Goal: Task Accomplishment & Management: Use online tool/utility

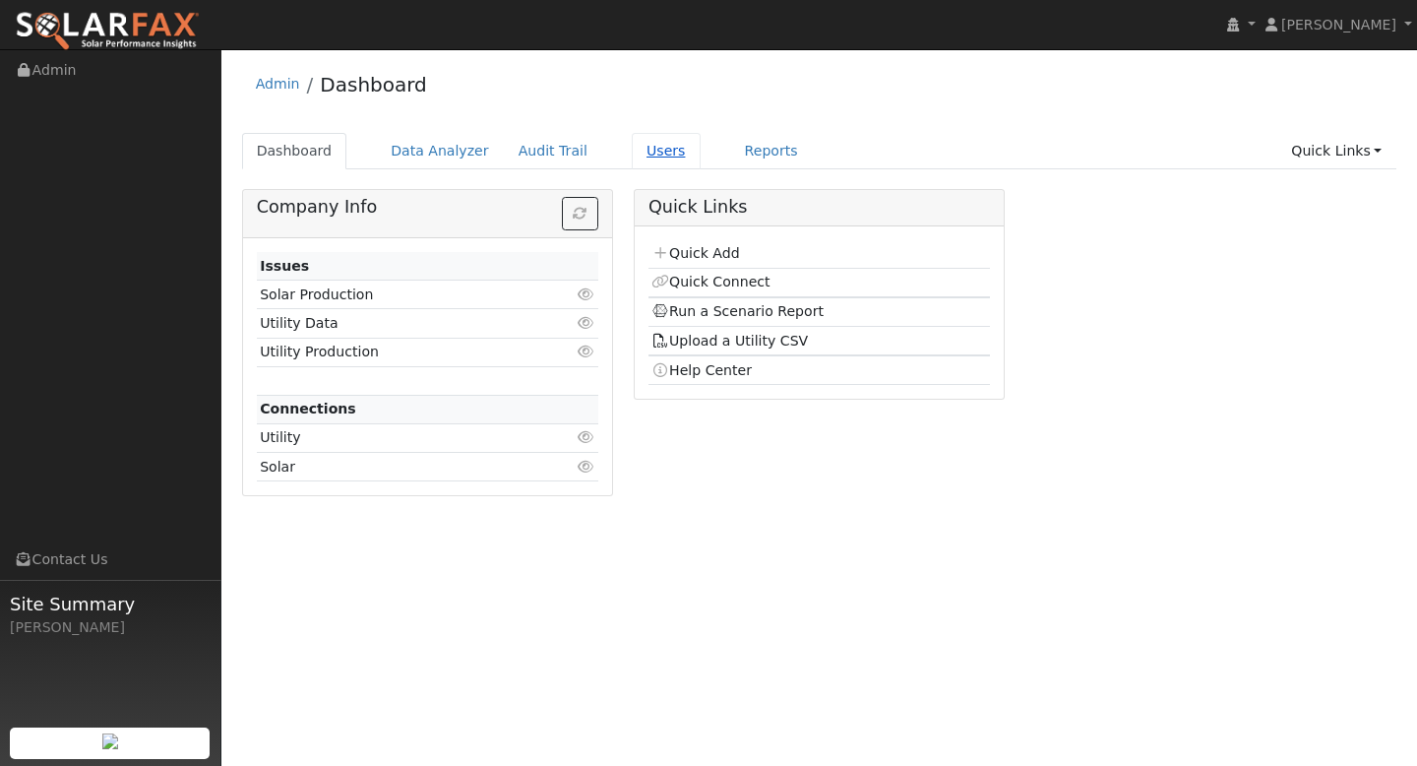
click at [646, 152] on link "Users" at bounding box center [666, 151] width 69 height 36
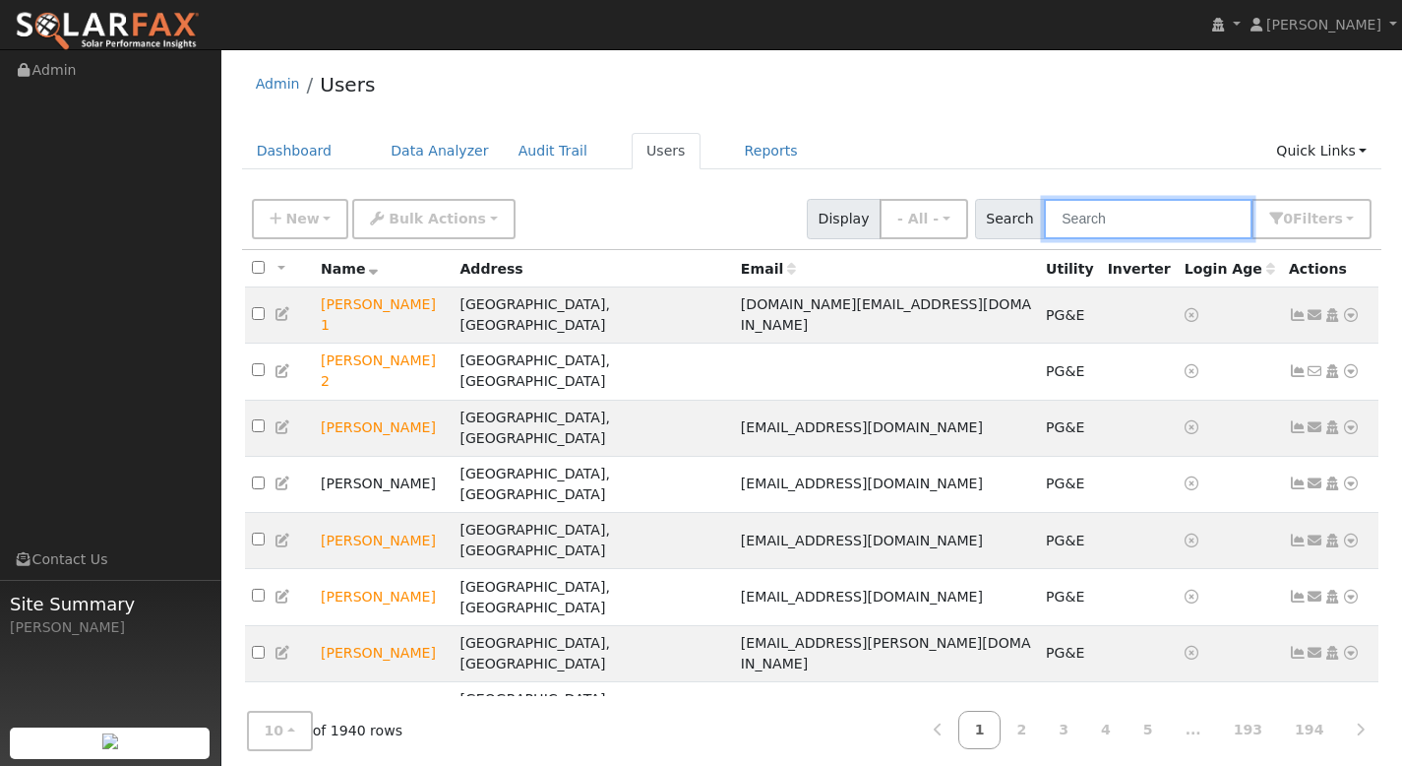
click at [1095, 218] on input "text" at bounding box center [1148, 219] width 209 height 40
paste input "Stu Self"
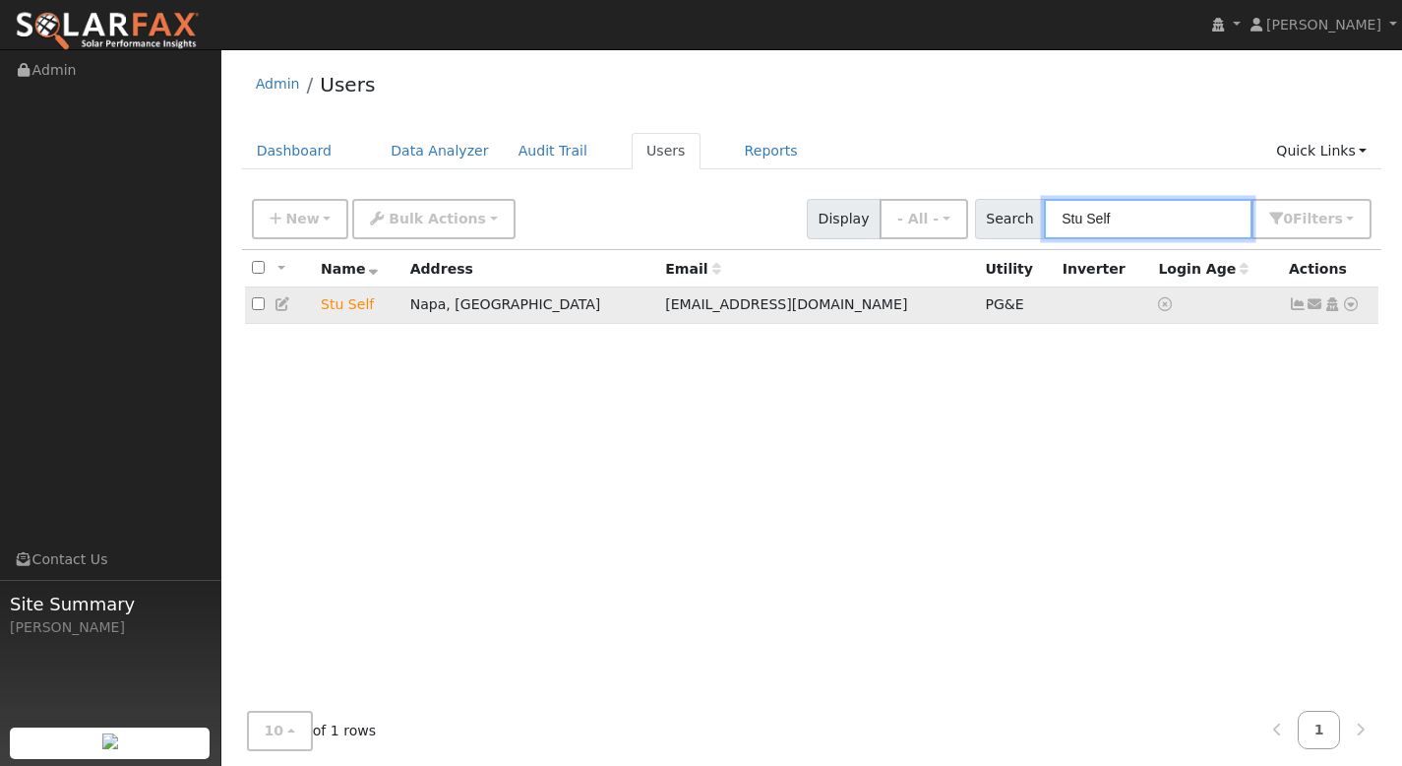
type input "Stu Self"
click at [1351, 308] on icon at bounding box center [1351, 304] width 18 height 14
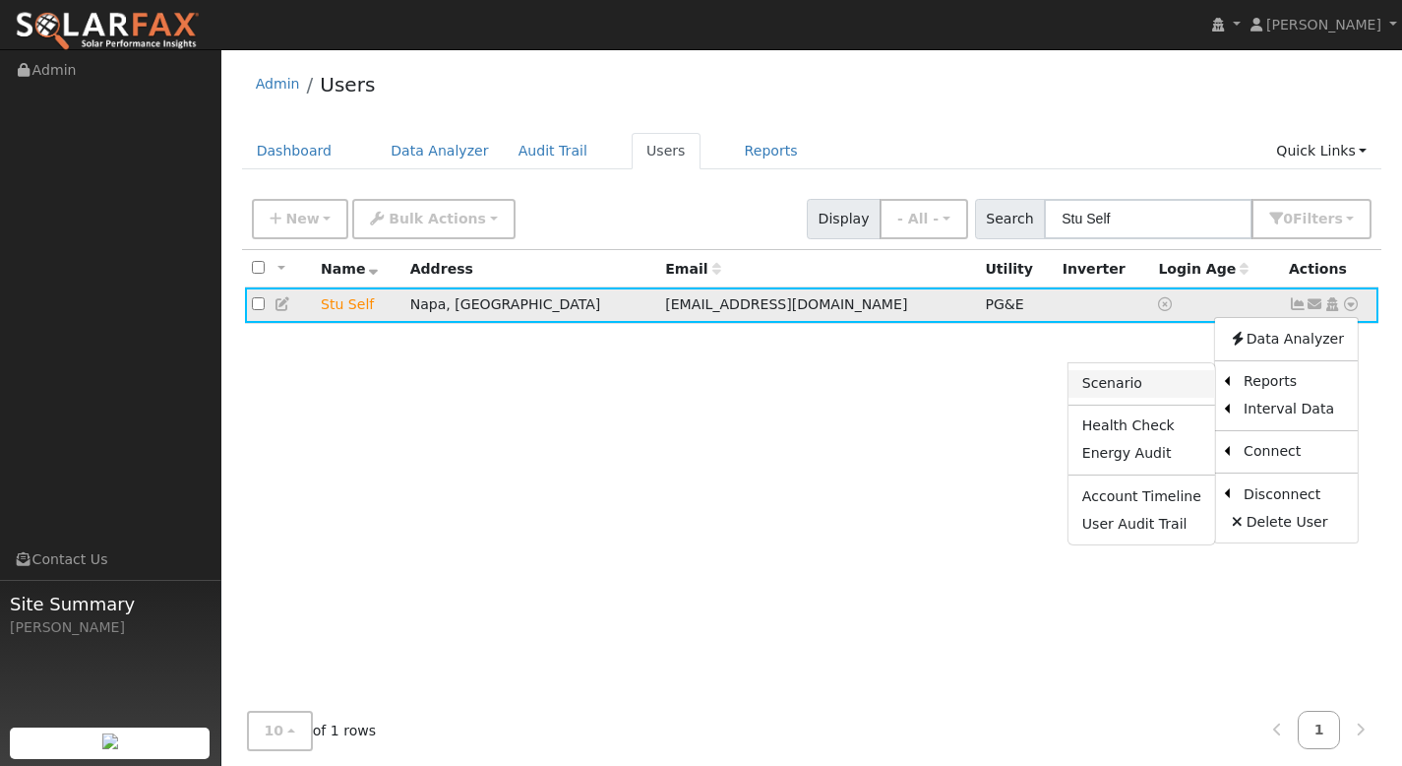
click at [1160, 392] on link "Scenario" at bounding box center [1142, 384] width 147 height 28
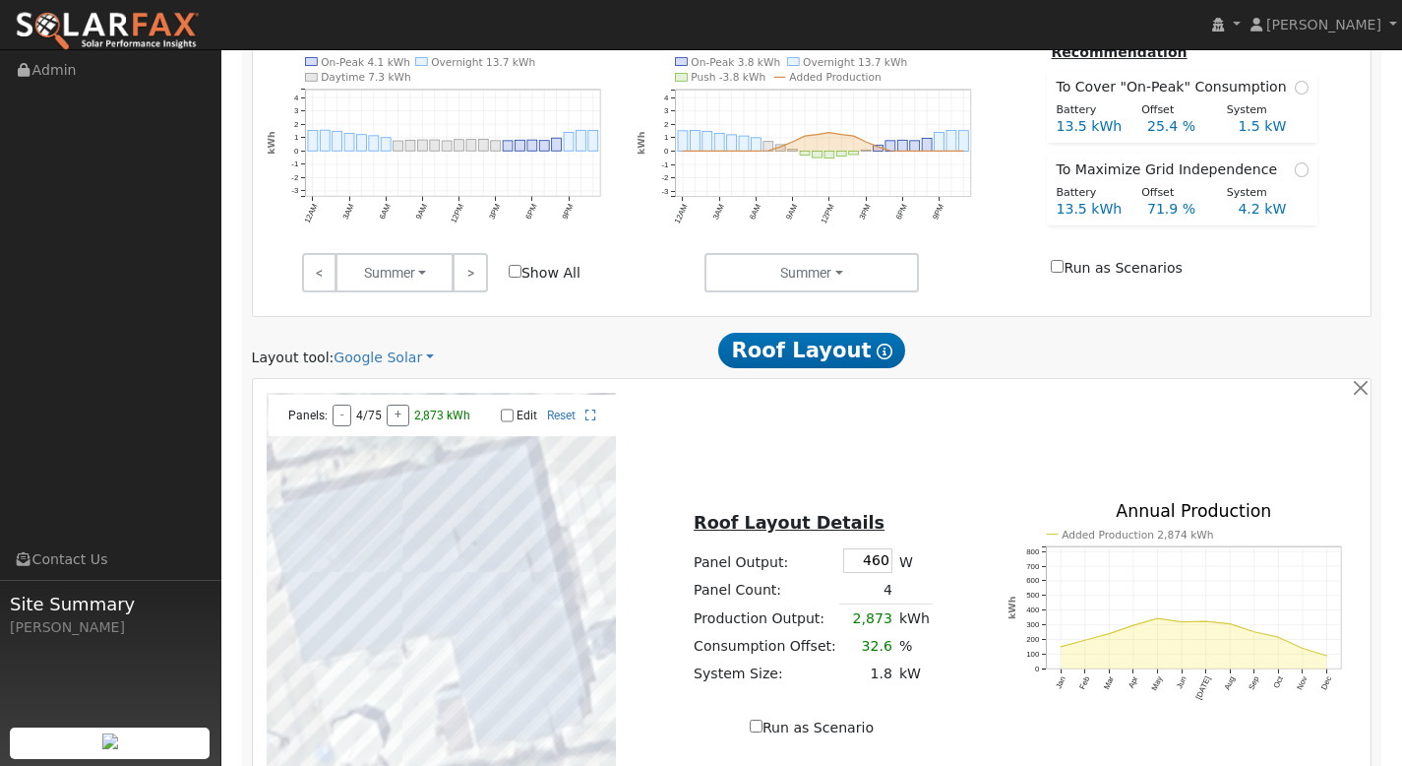
scroll to position [843, 0]
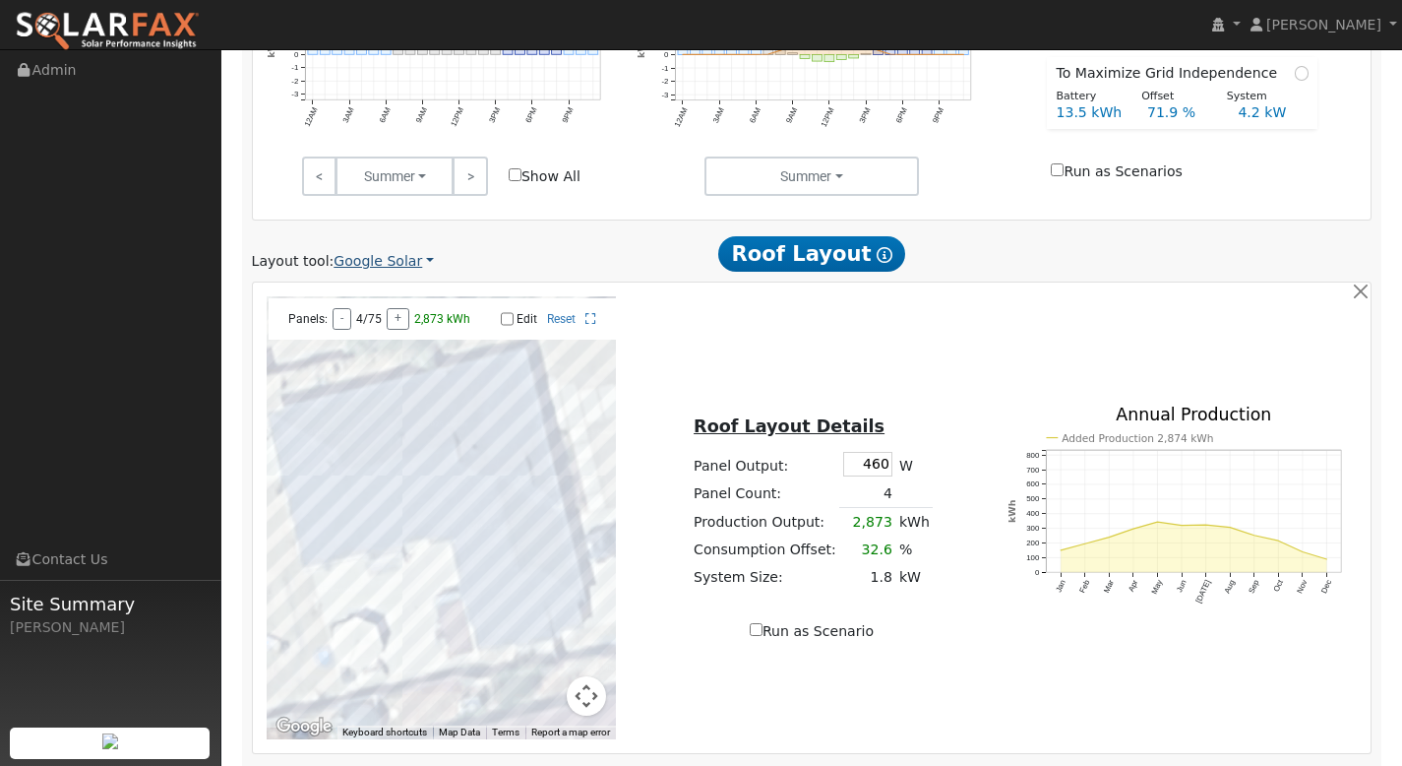
click at [396, 263] on link "Google Solar" at bounding box center [384, 261] width 100 height 21
click at [411, 349] on link "Aurora" at bounding box center [400, 352] width 137 height 28
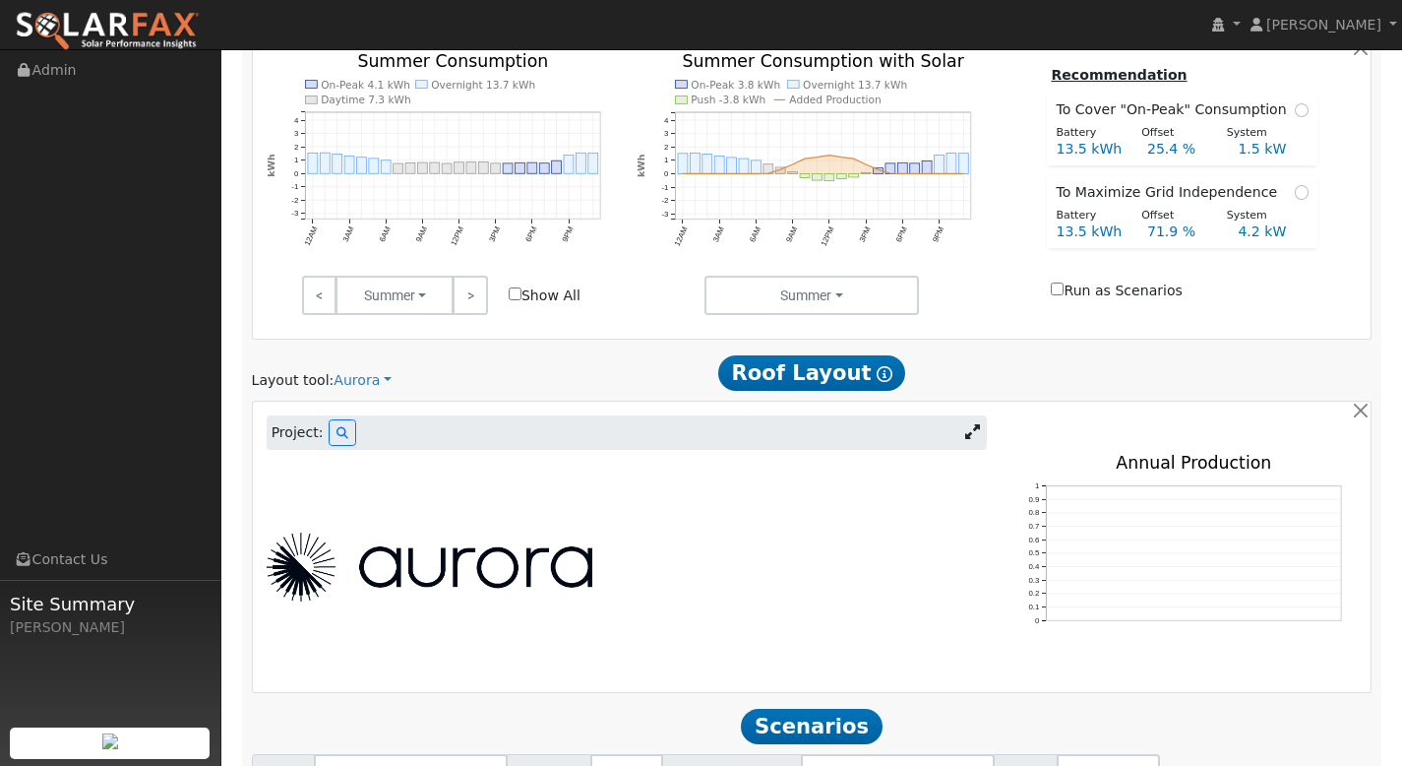
scroll to position [823, 0]
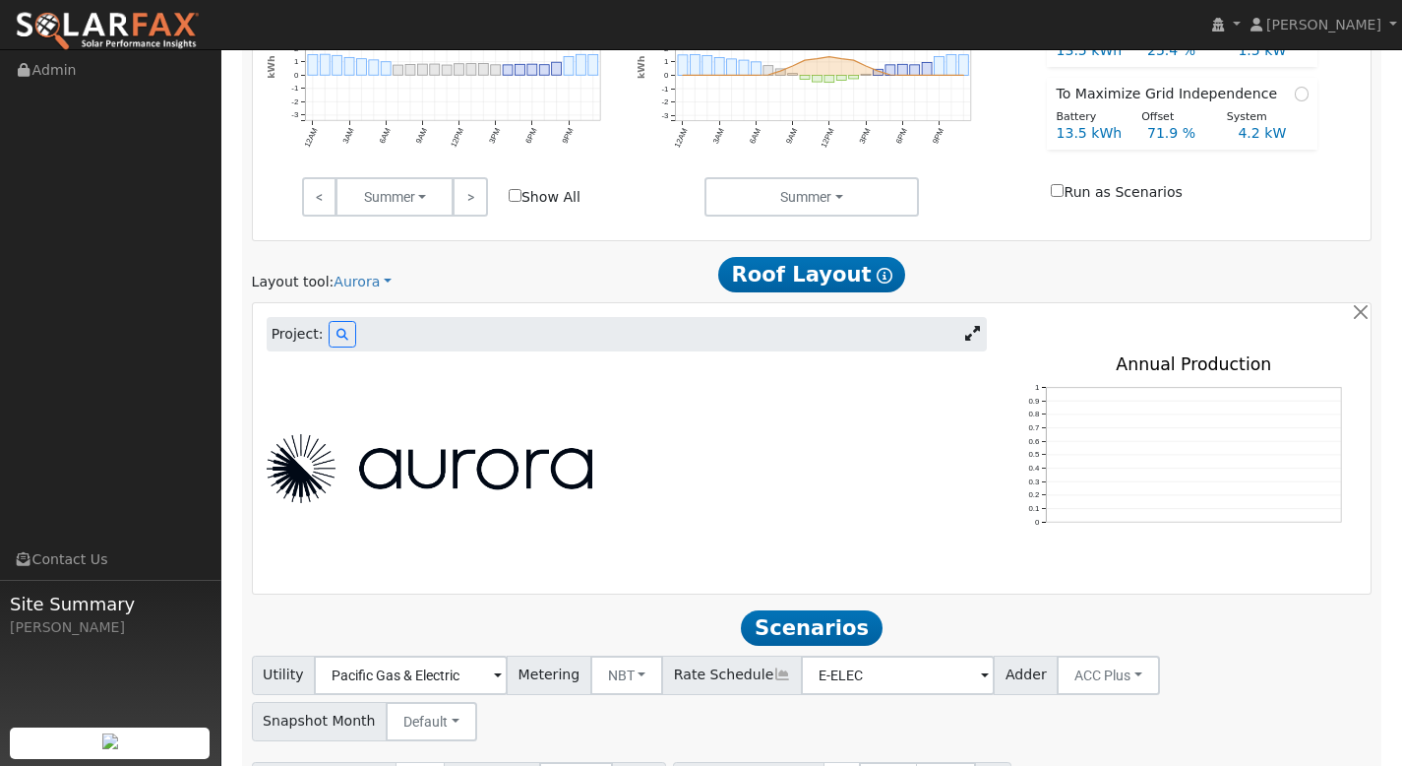
click at [966, 337] on icon at bounding box center [972, 333] width 15 height 15
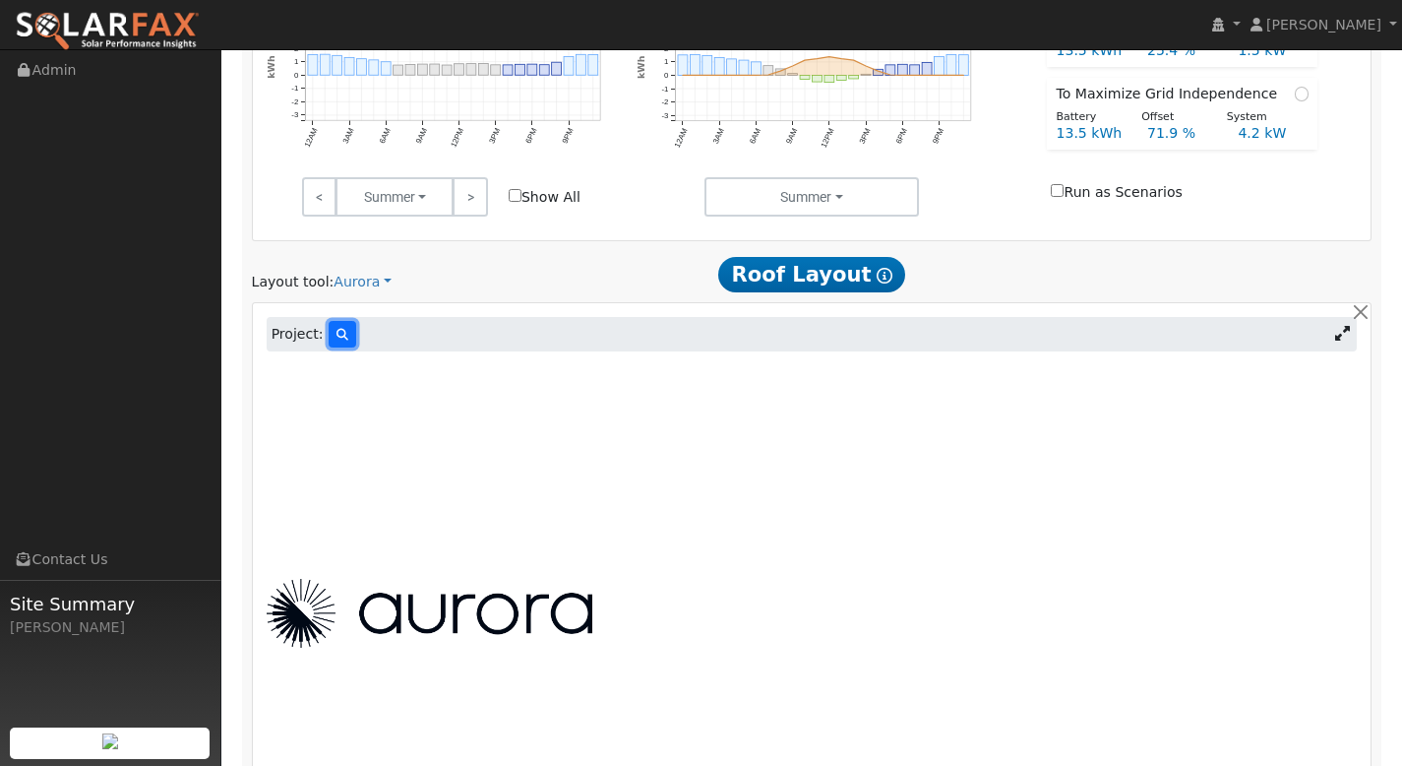
click at [343, 337] on icon at bounding box center [343, 335] width 12 height 12
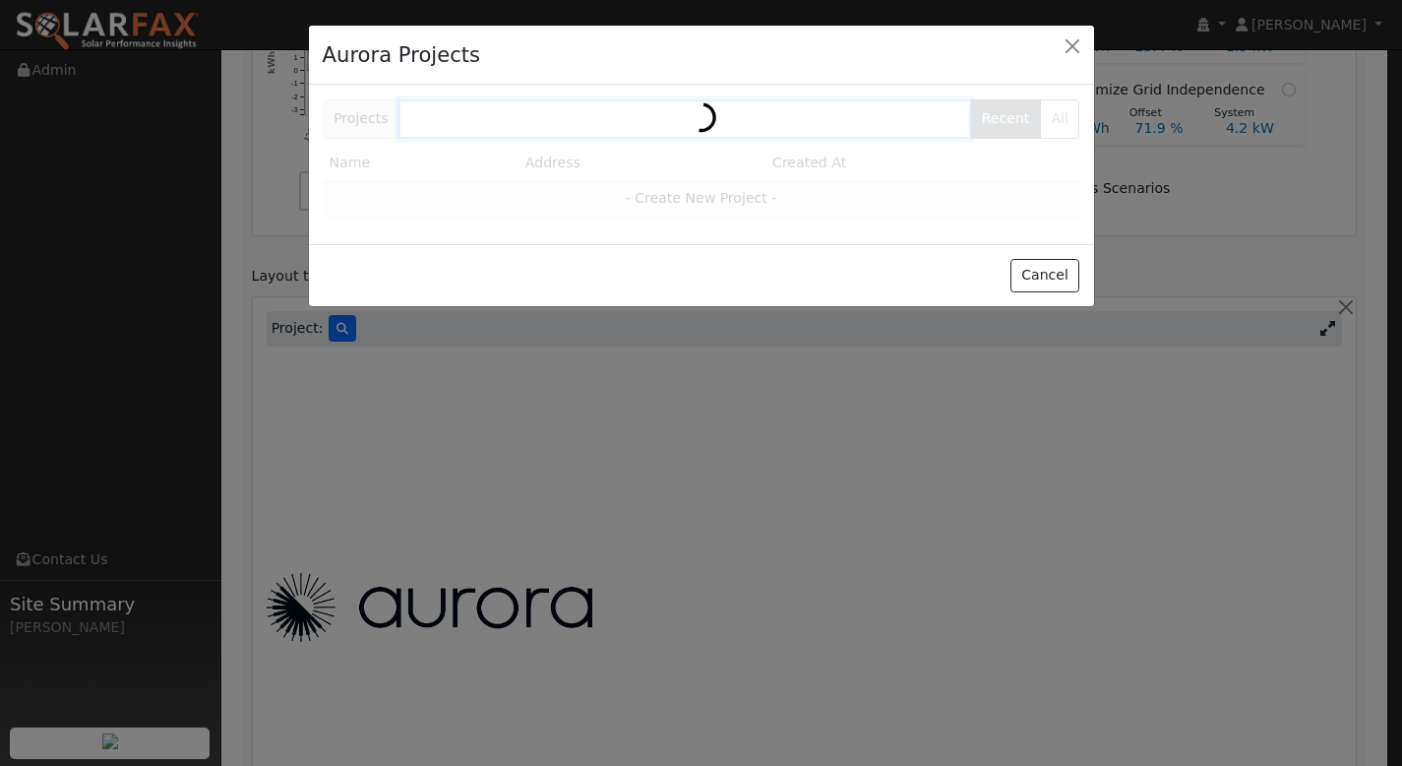
scroll to position [825, 0]
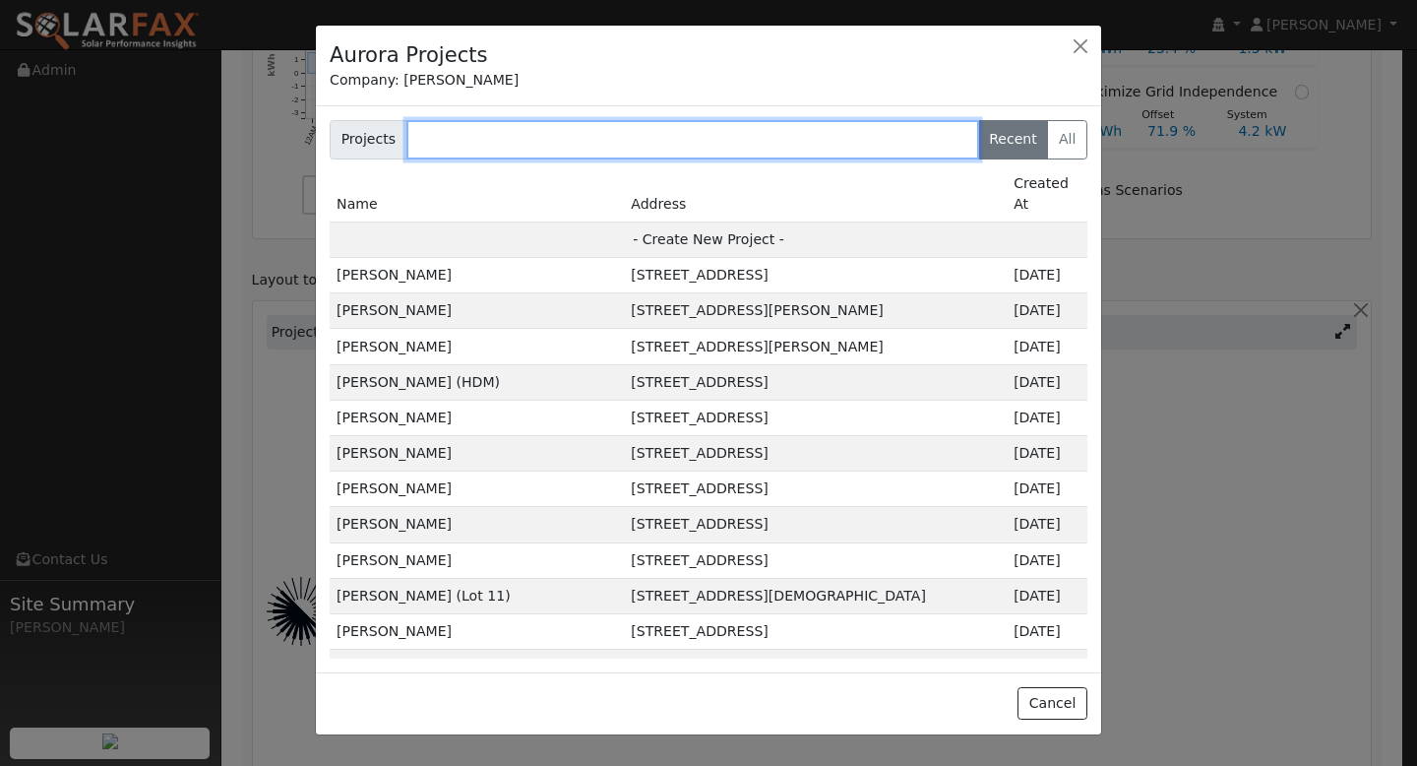
paste input "Stu Self"
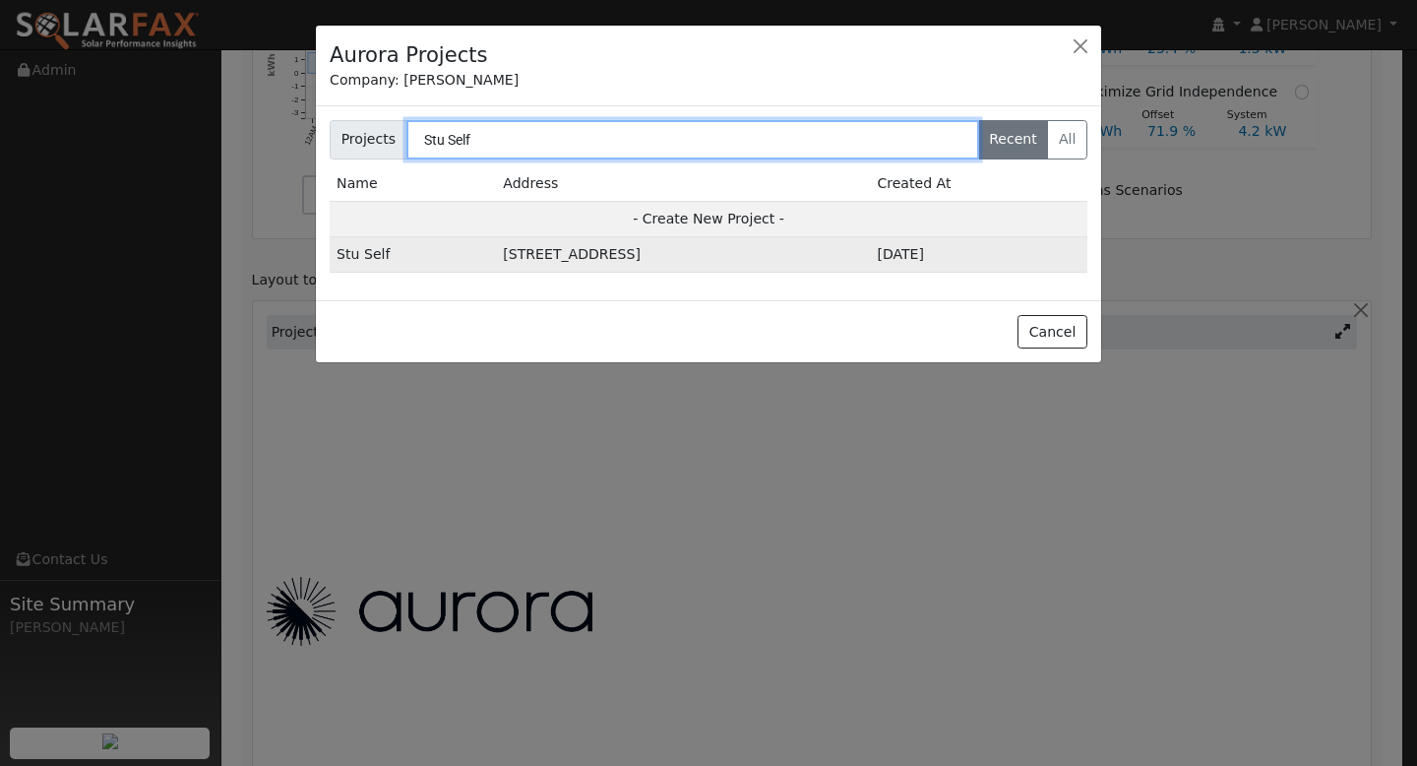
type input "Stu Self"
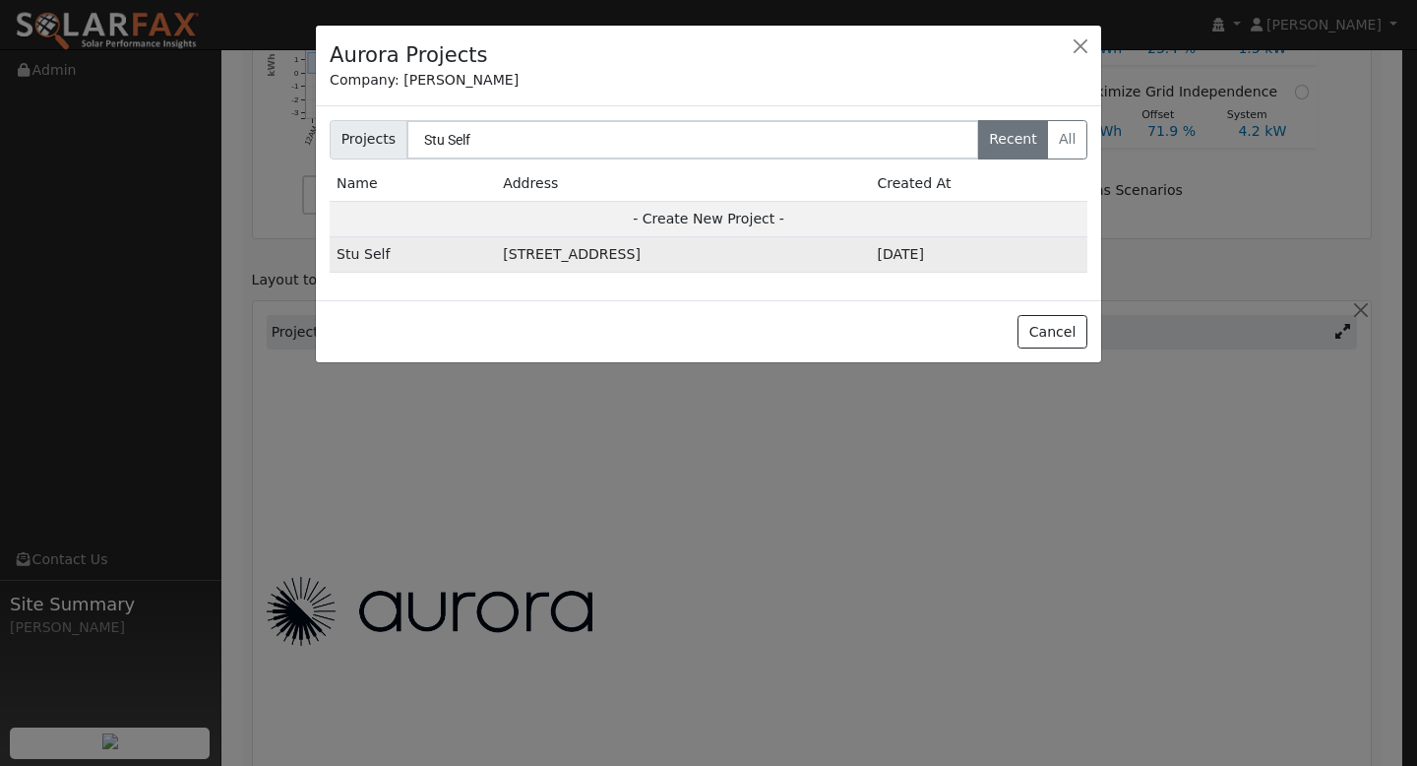
click at [384, 250] on td "Stu Self" at bounding box center [413, 254] width 166 height 35
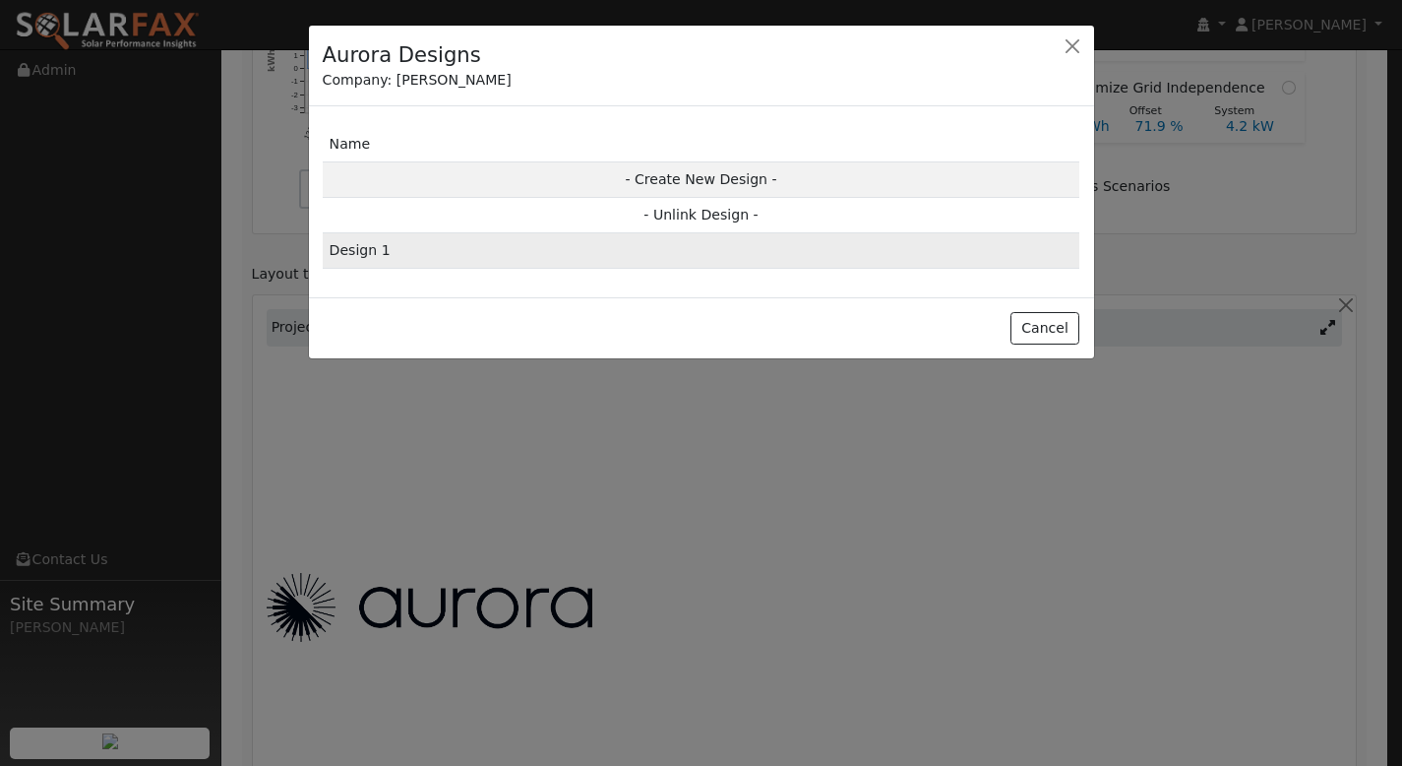
scroll to position [828, 0]
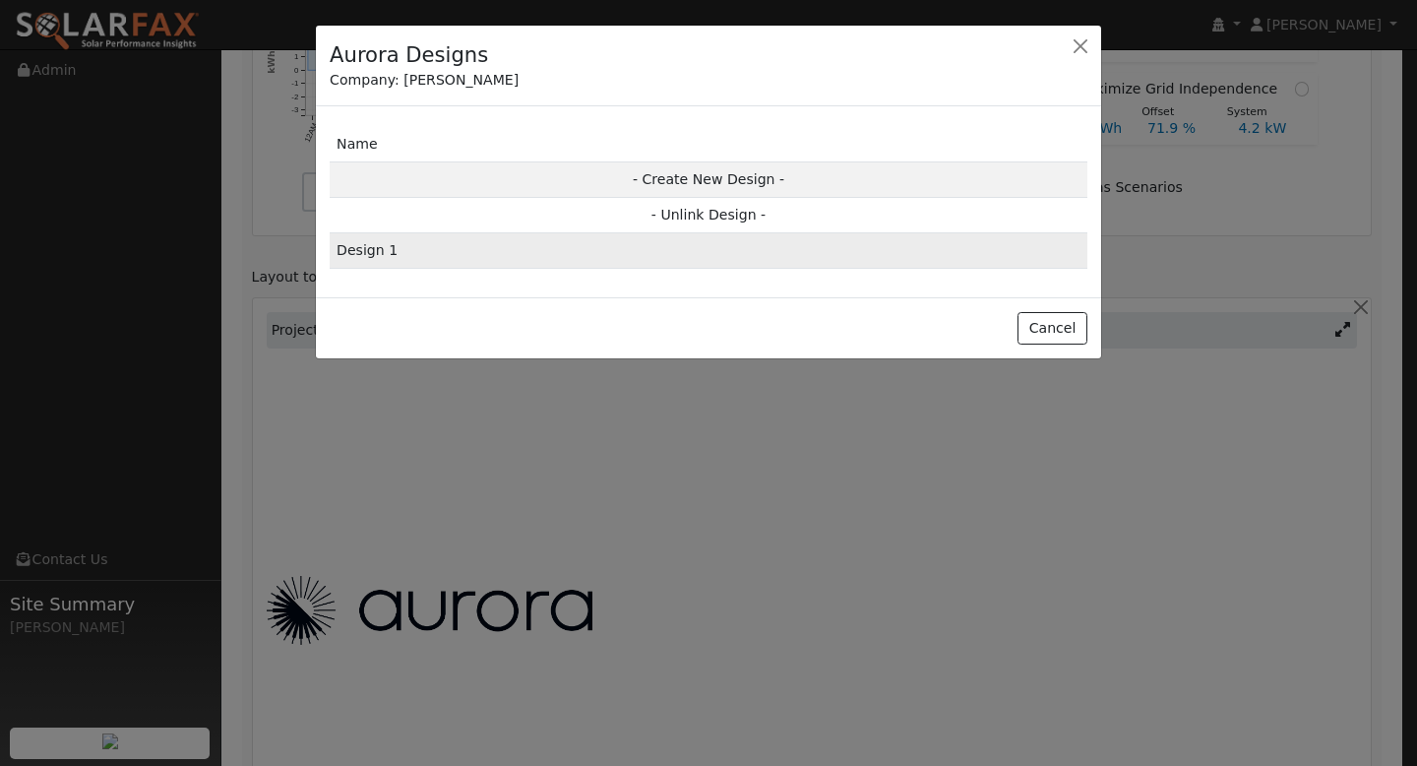
click at [369, 252] on td "Design 1" at bounding box center [709, 250] width 758 height 35
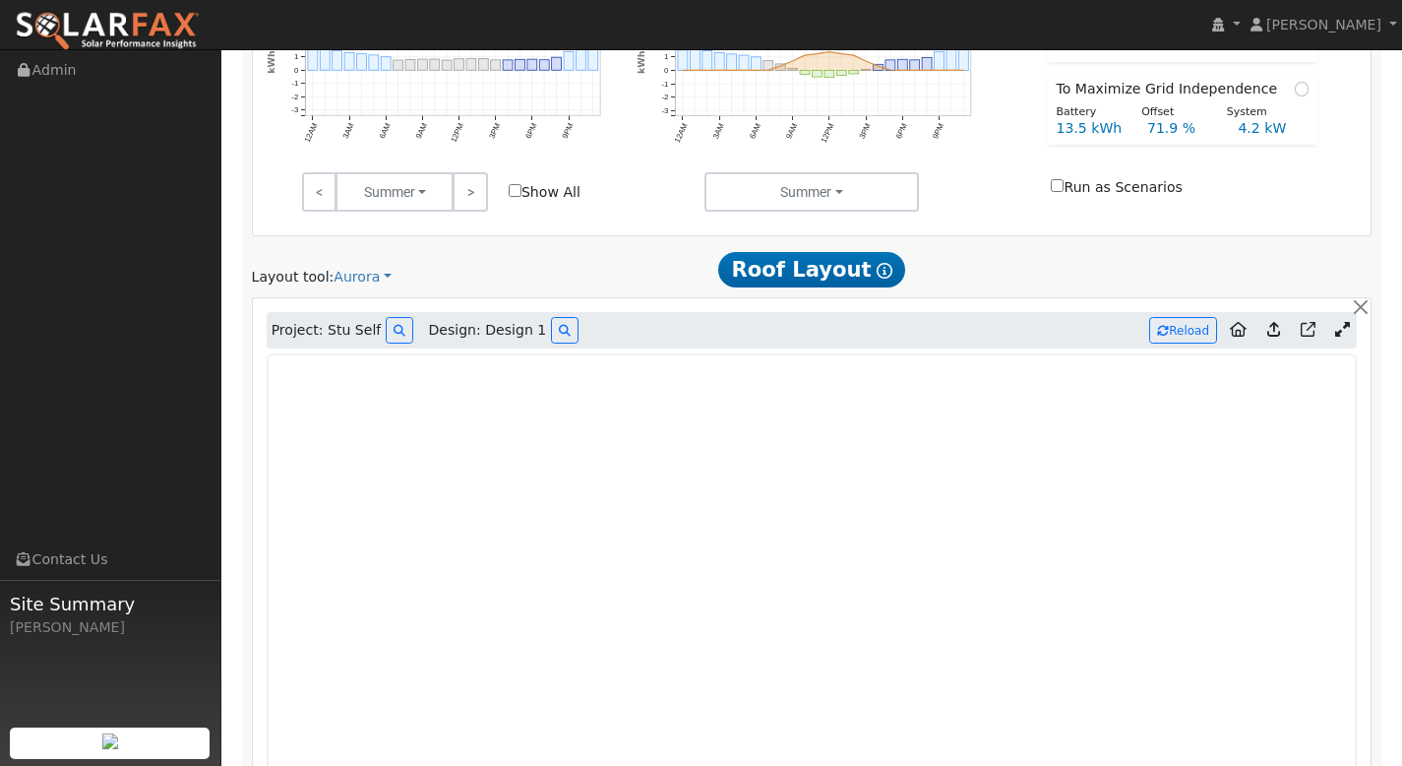
type input "0"
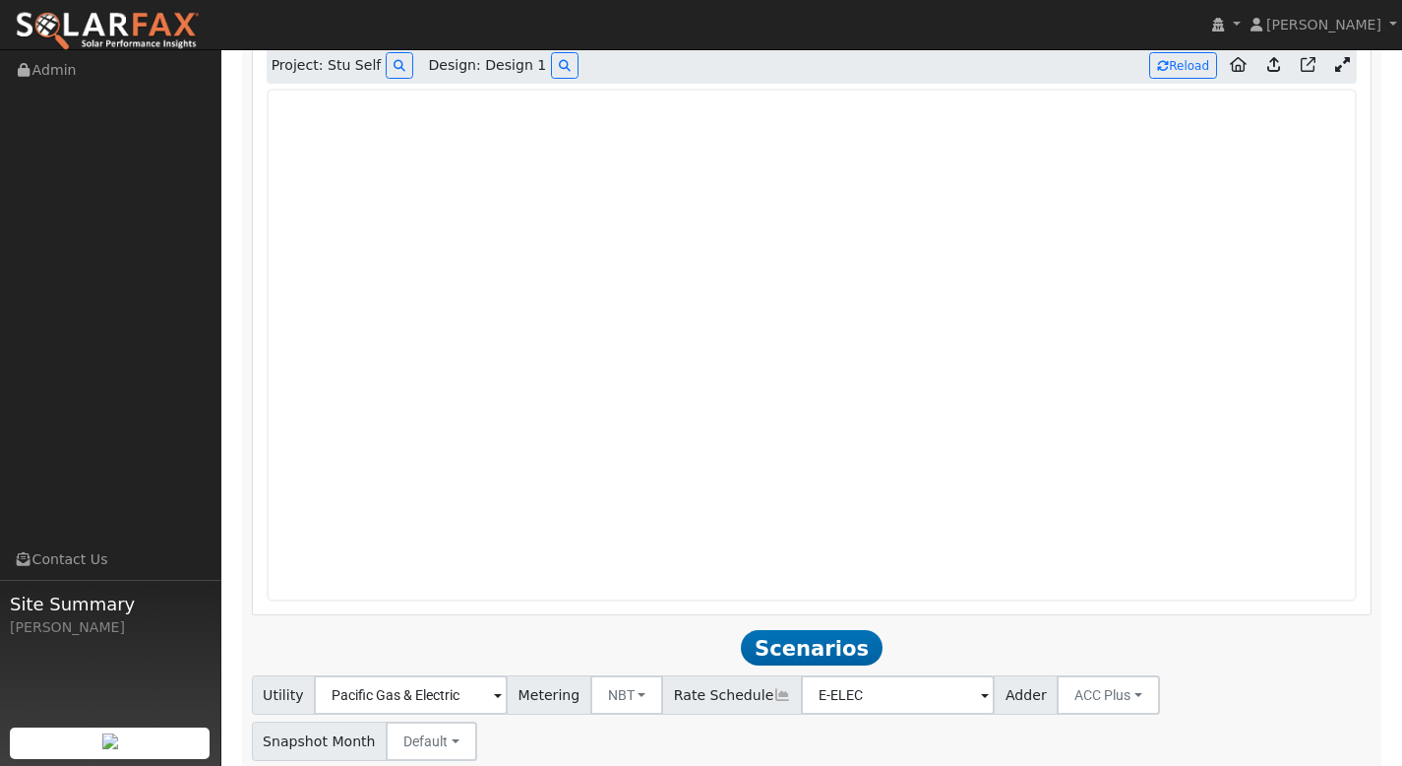
scroll to position [1055, 0]
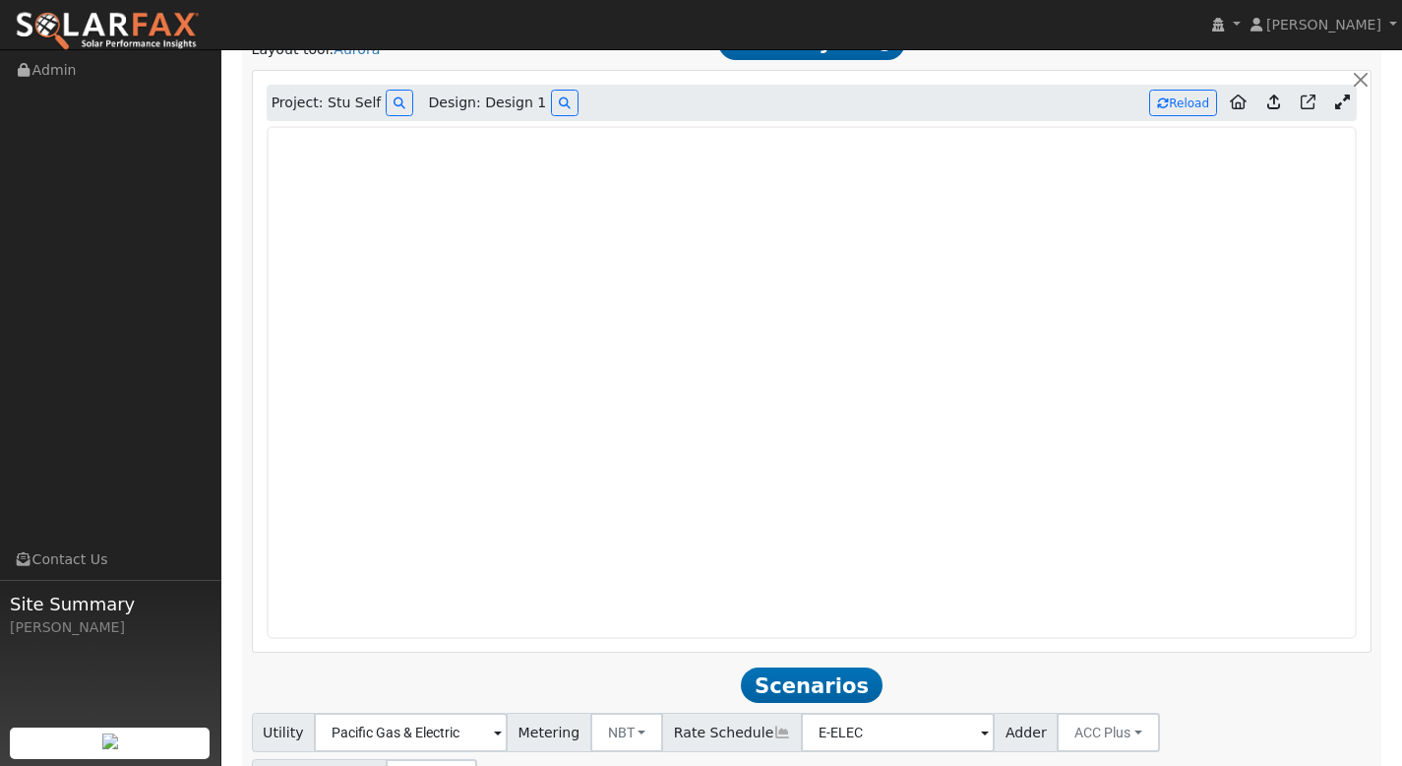
click at [1277, 109] on icon at bounding box center [1273, 101] width 13 height 15
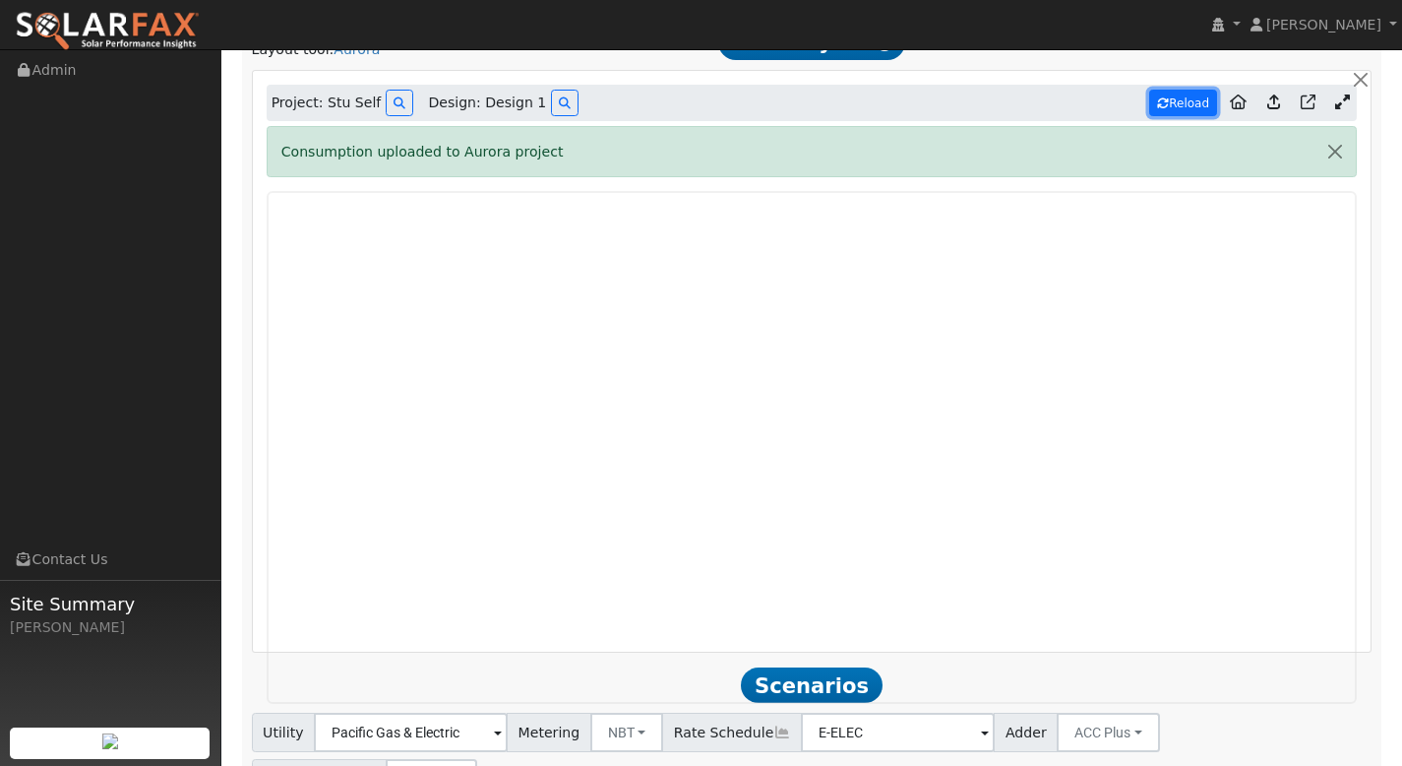
click at [1179, 95] on button "Reload" at bounding box center [1183, 103] width 68 height 27
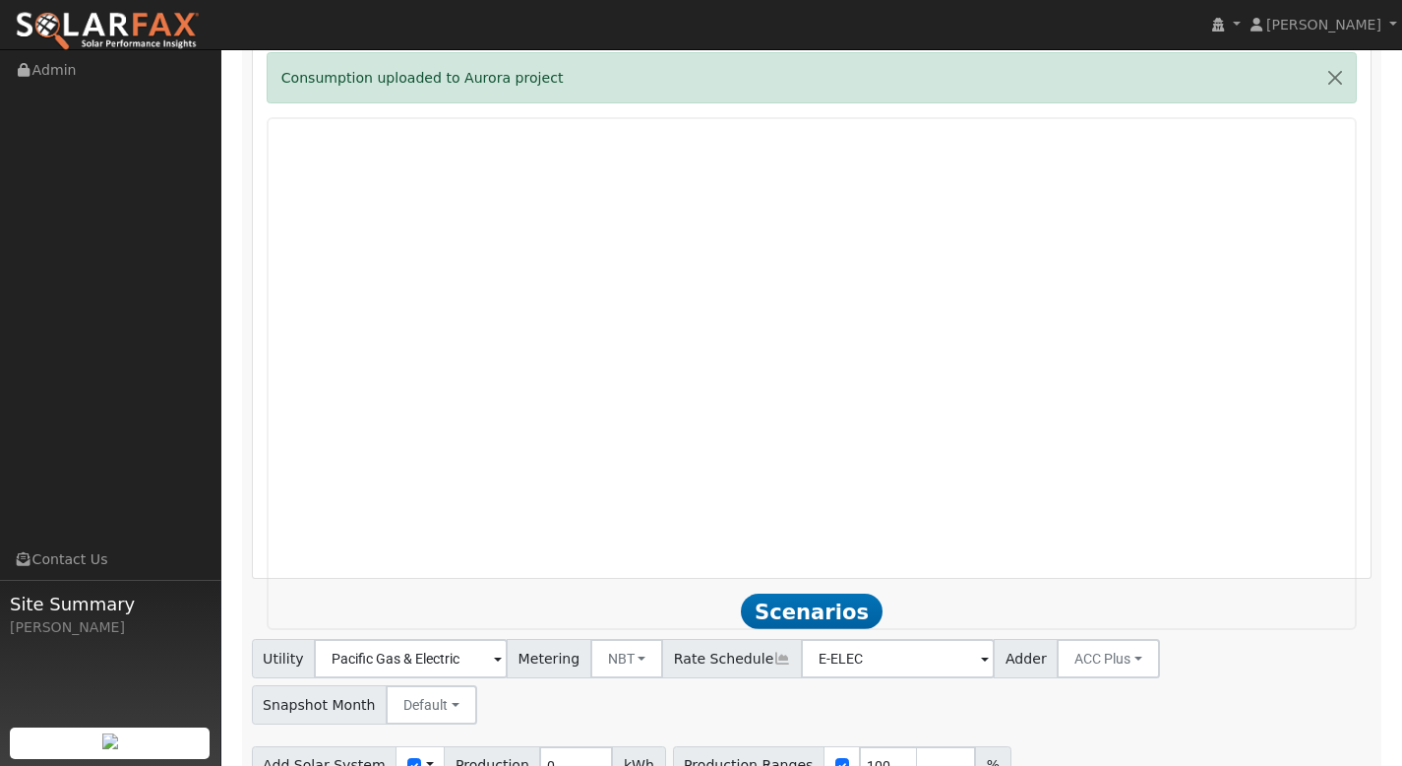
scroll to position [1131, 0]
click at [407, 756] on input "checkbox" at bounding box center [414, 763] width 14 height 14
checkbox input "true"
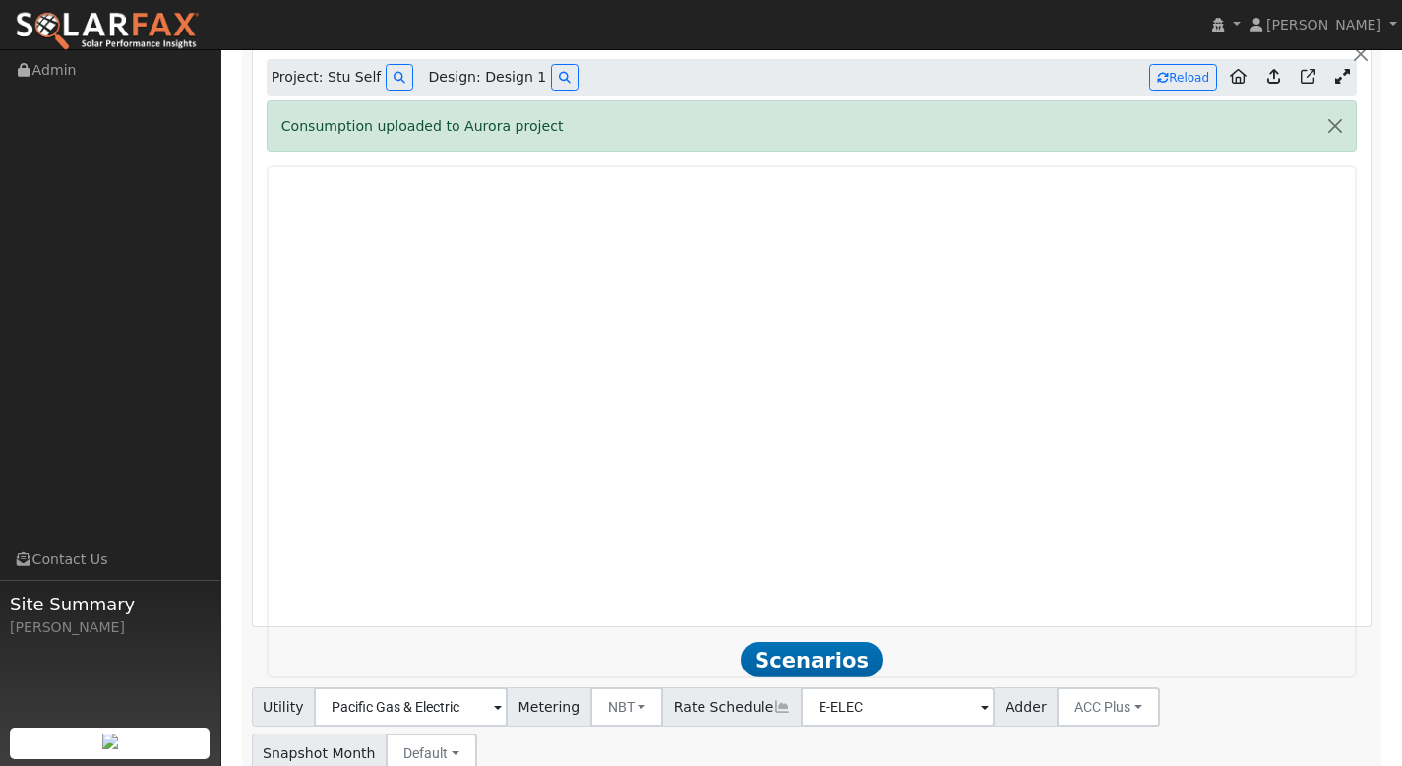
scroll to position [1063, 0]
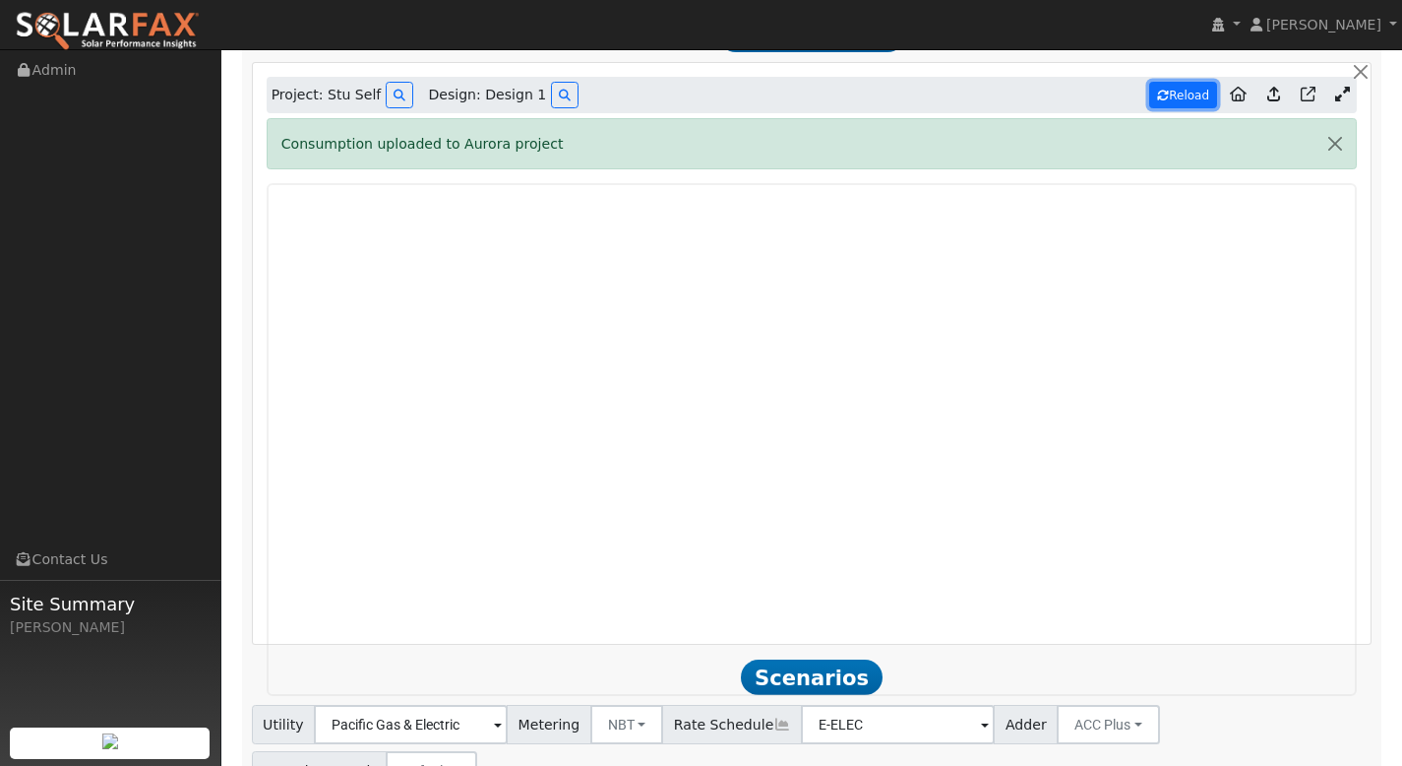
click at [1171, 93] on button "Reload" at bounding box center [1183, 95] width 68 height 27
type input "0"
click at [1280, 92] on link at bounding box center [1274, 95] width 29 height 31
click at [1187, 104] on button "Reload" at bounding box center [1183, 95] width 68 height 27
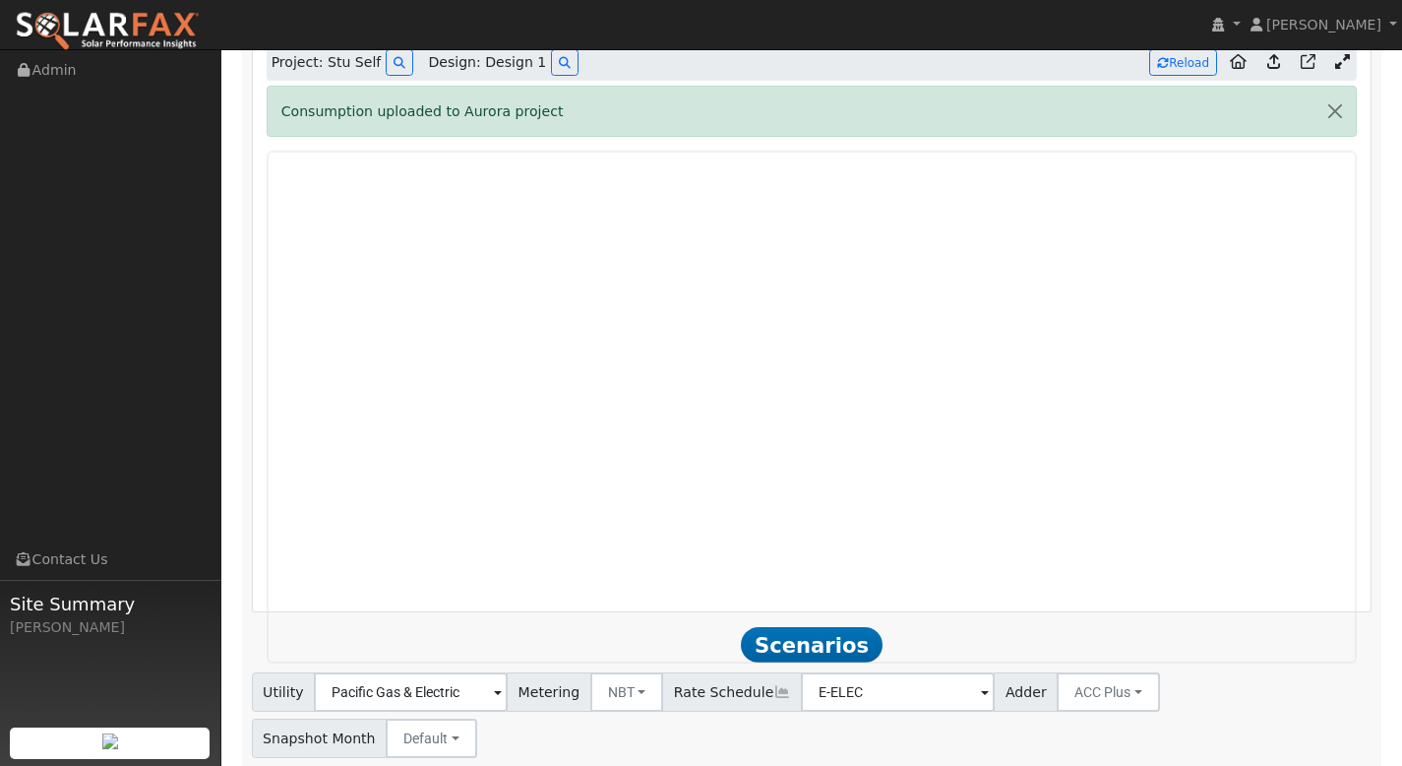
scroll to position [1093, 0]
click at [1335, 122] on button "button" at bounding box center [1335, 113] width 41 height 48
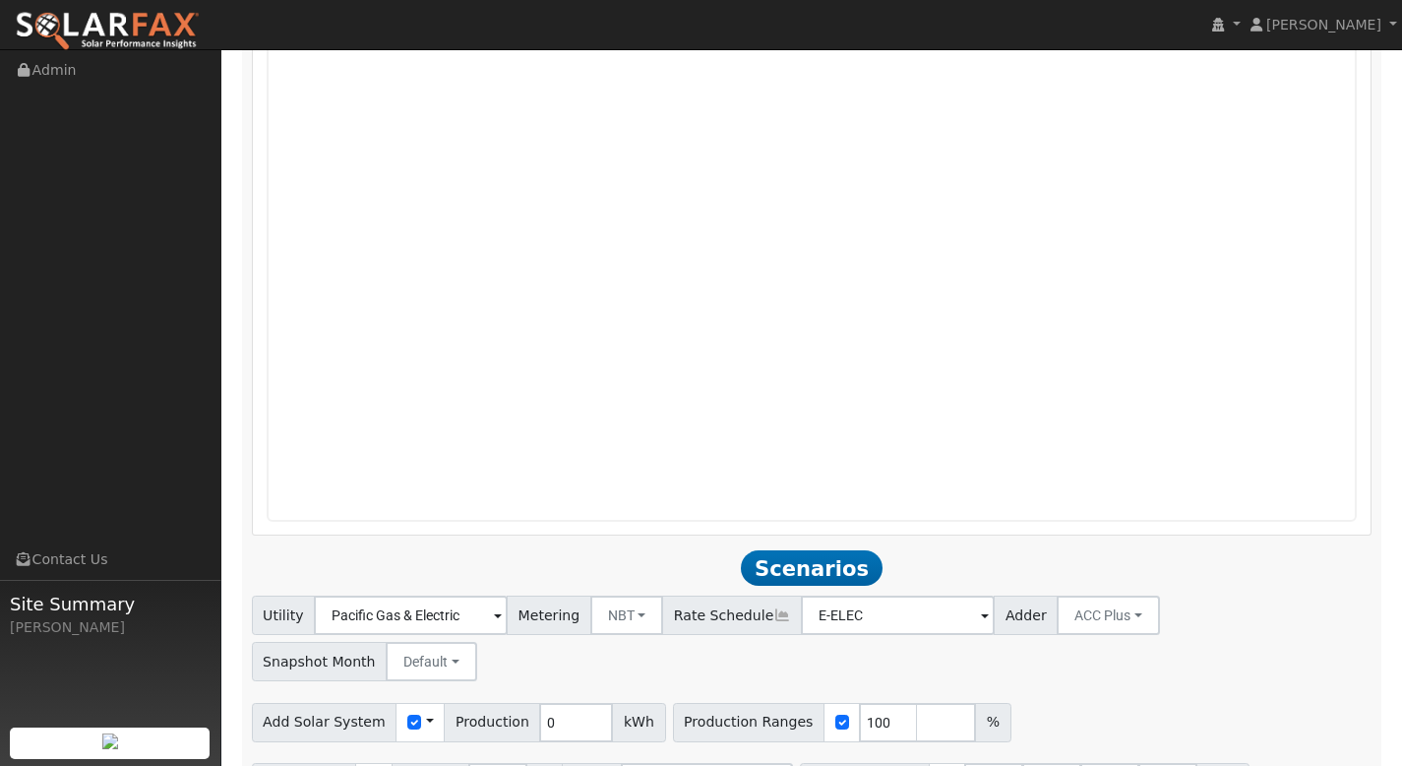
scroll to position [1182, 0]
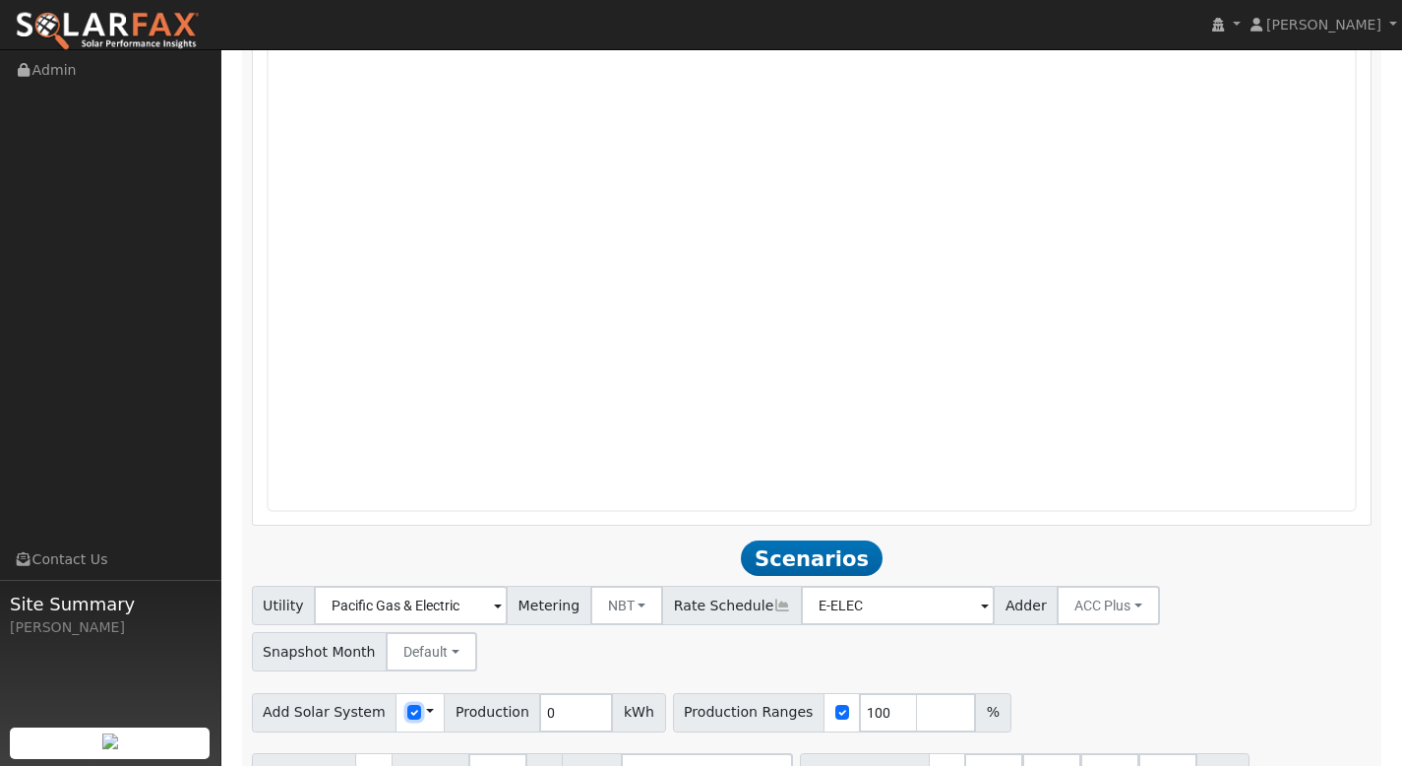
click at [408, 705] on input "checkbox" at bounding box center [414, 712] width 14 height 14
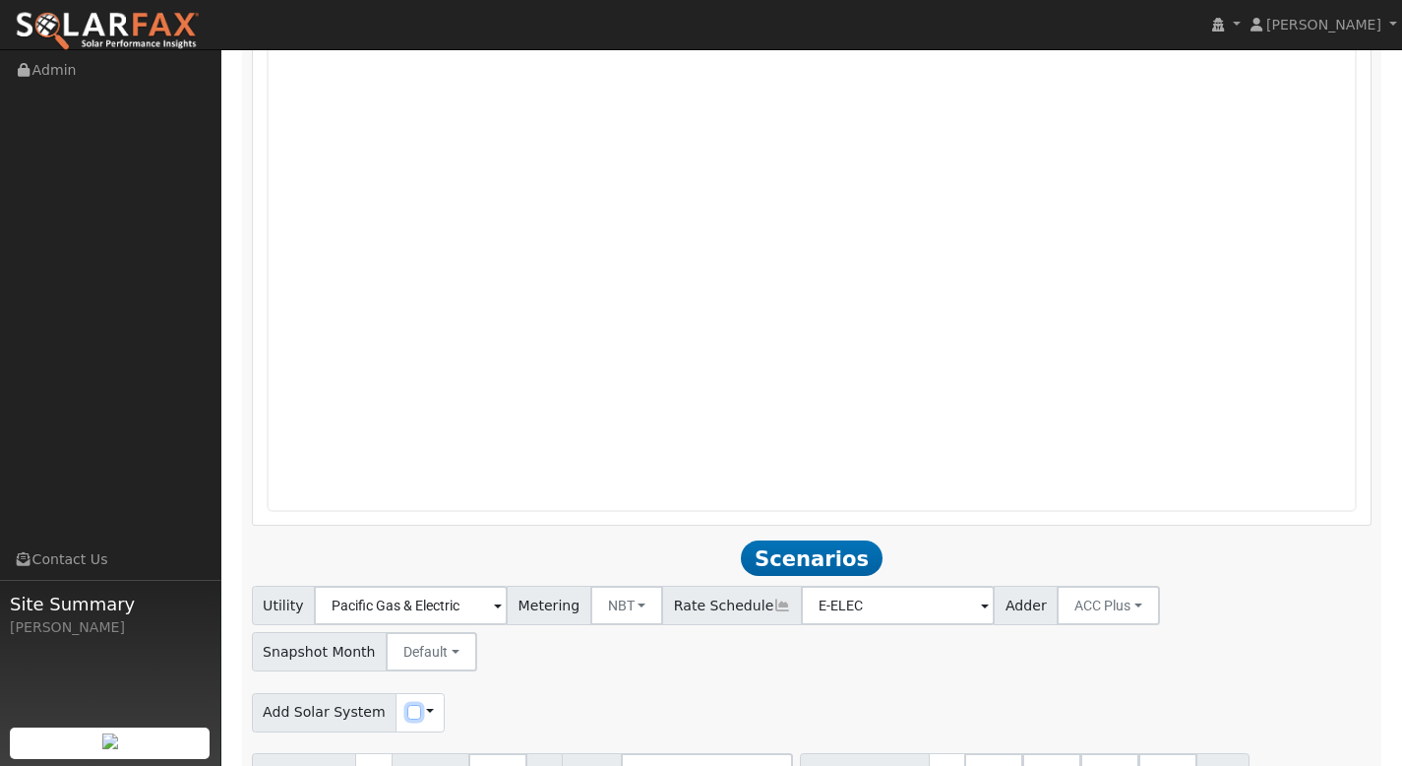
click at [409, 705] on input "checkbox" at bounding box center [414, 712] width 14 height 14
checkbox input "true"
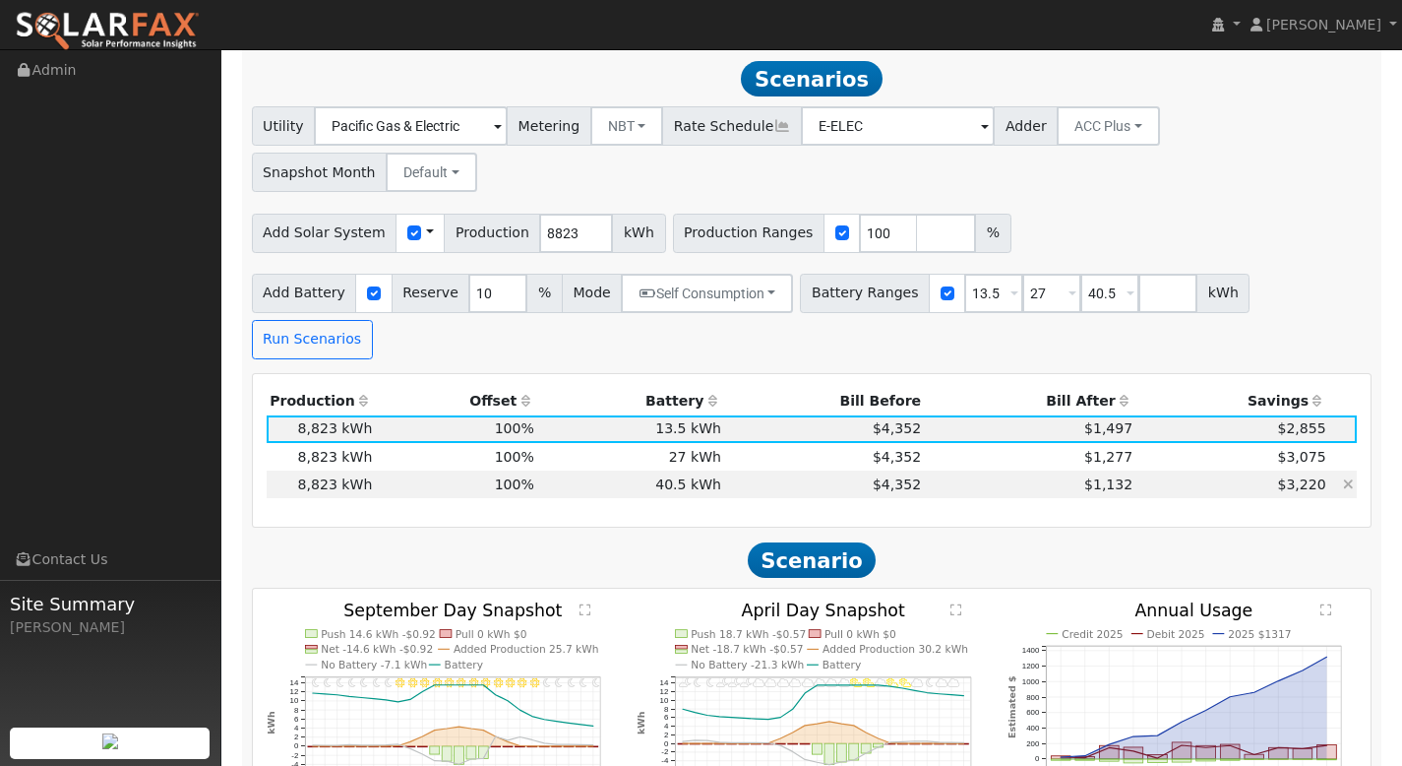
scroll to position [1663, 0]
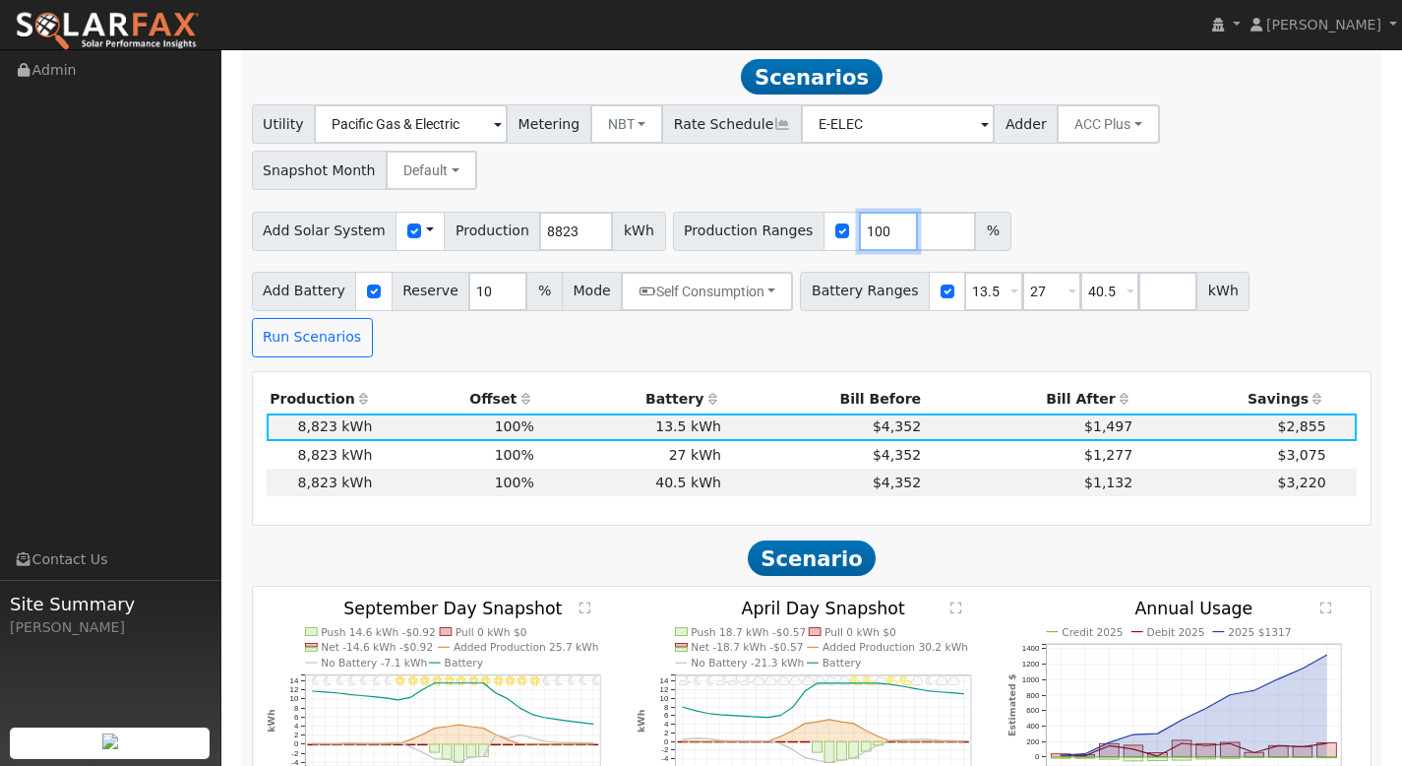
click at [866, 212] on input "100" at bounding box center [888, 231] width 59 height 39
type input "120"
click at [917, 212] on input "number" at bounding box center [946, 231] width 59 height 39
type input "140"
click at [975, 212] on input "number" at bounding box center [1004, 231] width 59 height 39
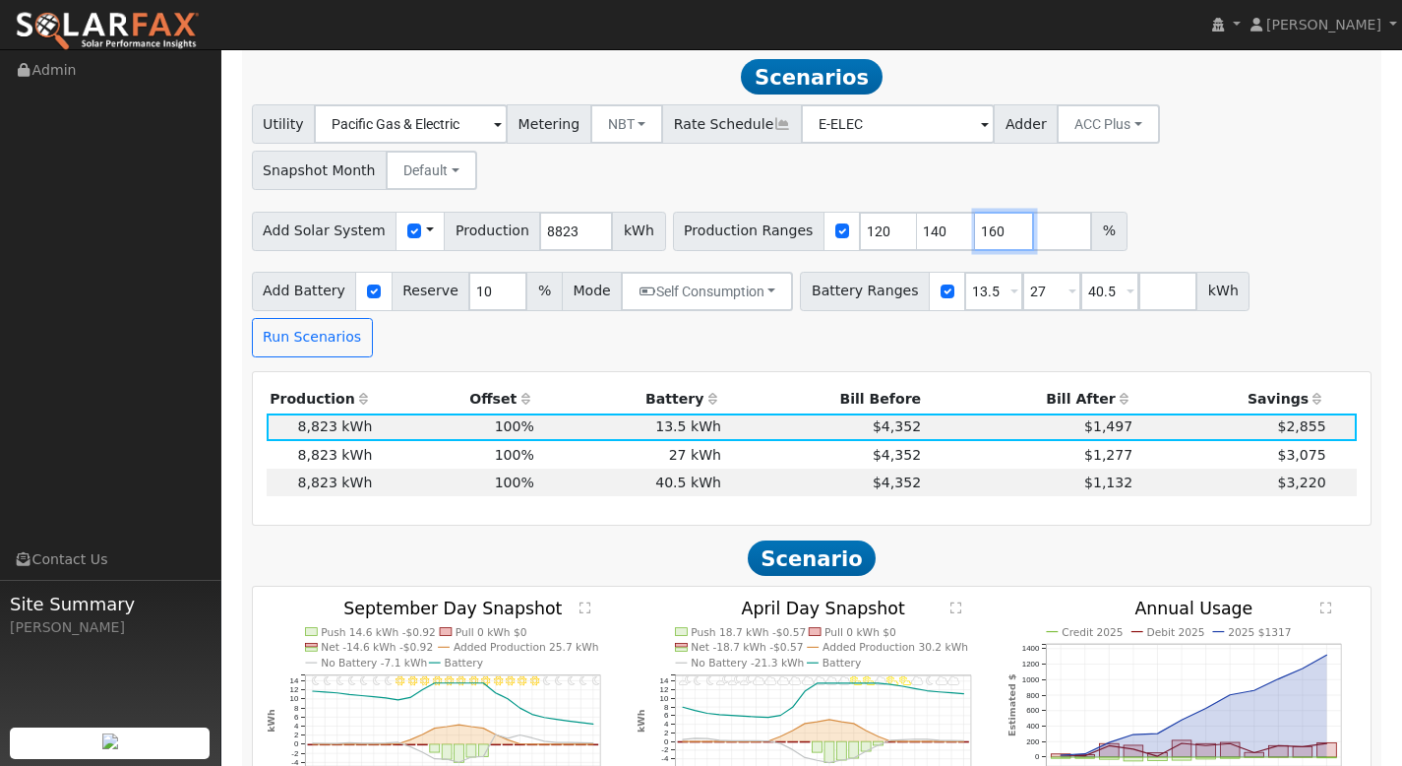
type input "160"
click at [1033, 212] on input "number" at bounding box center [1062, 231] width 59 height 39
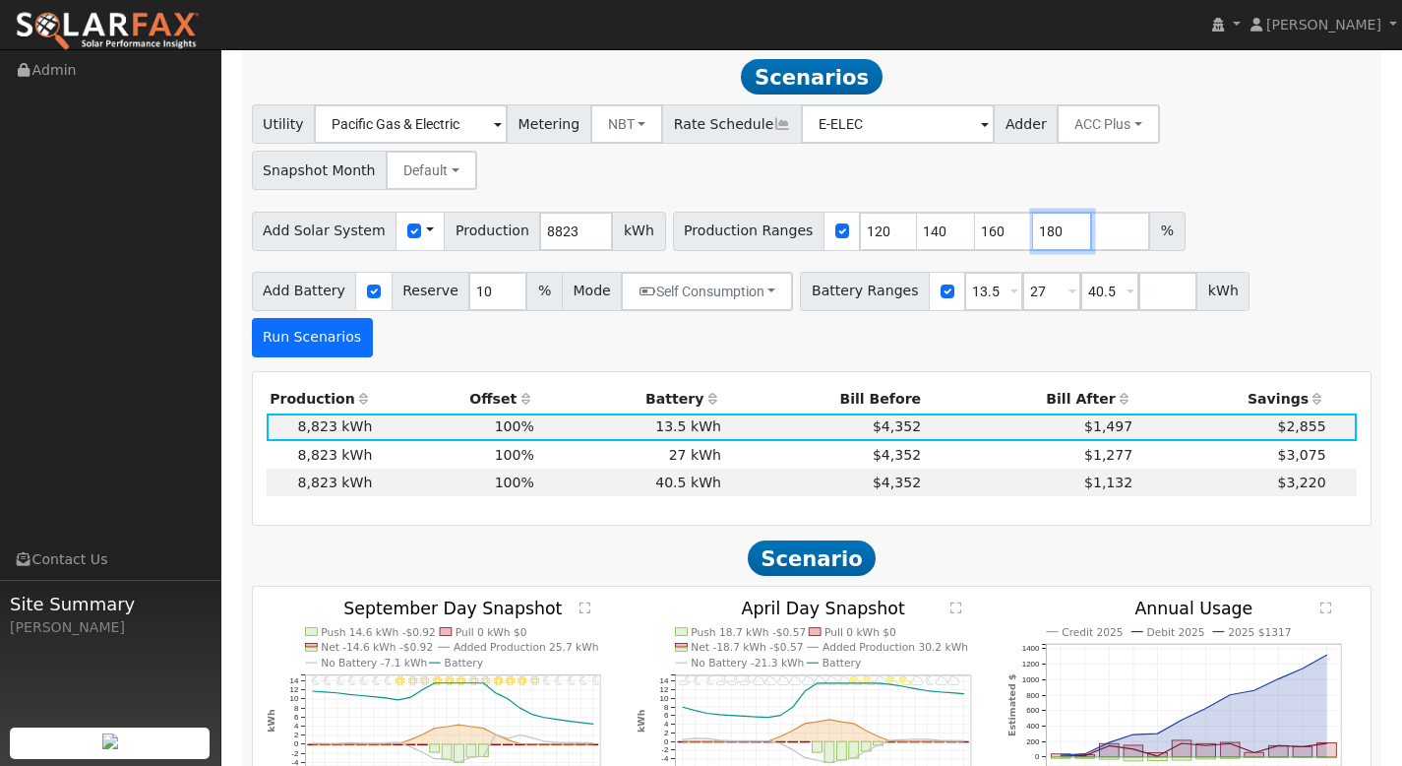
type input "180"
click at [373, 318] on button "Run Scenarios" at bounding box center [312, 337] width 121 height 39
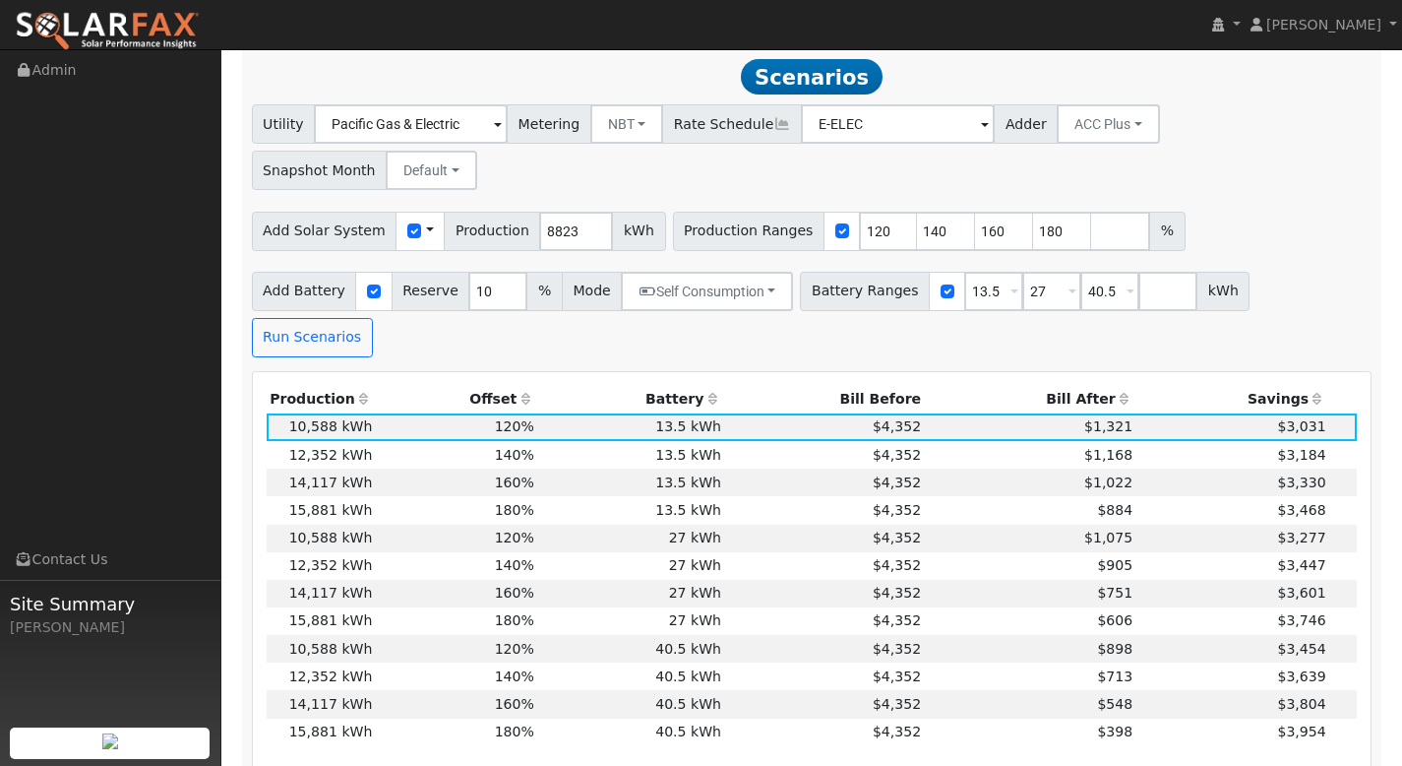
click at [1091, 386] on th "Bill After" at bounding box center [1031, 400] width 212 height 28
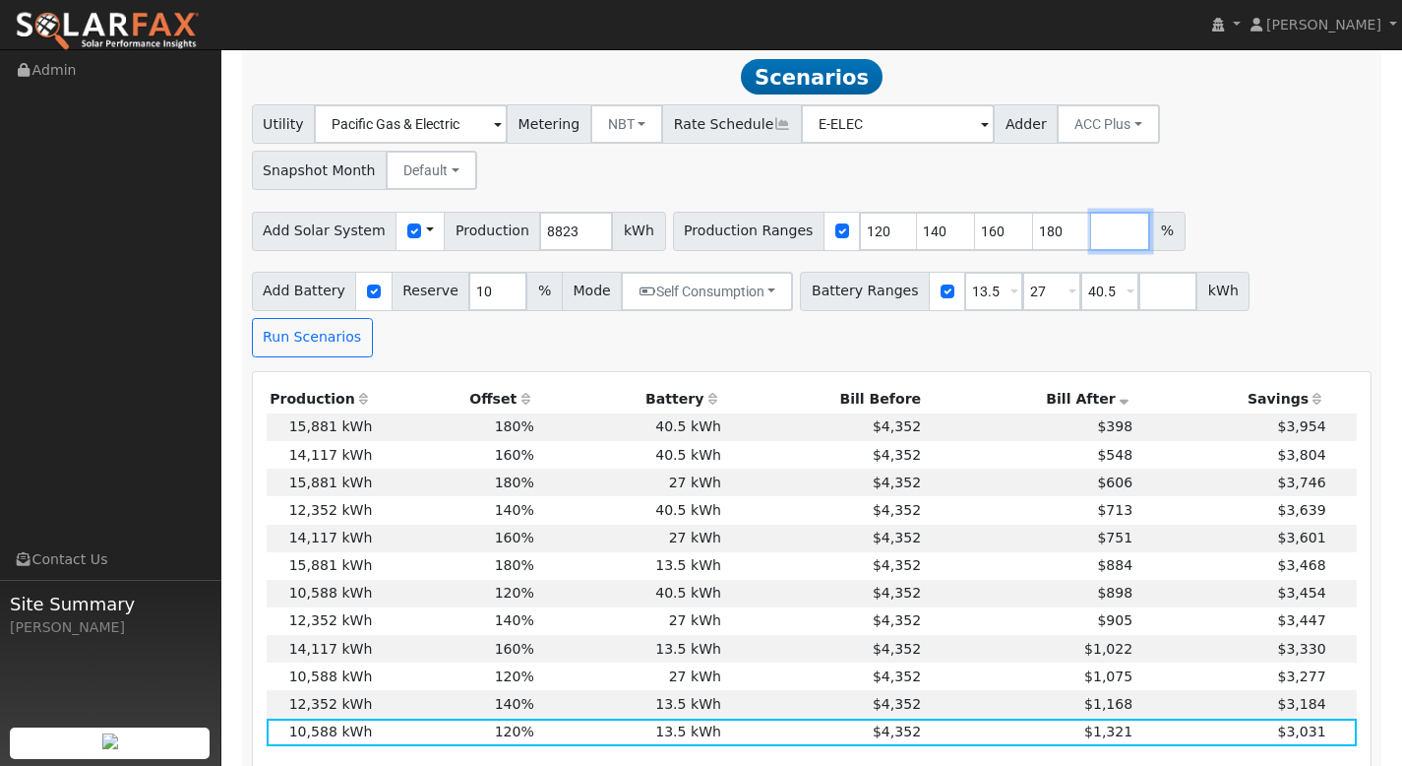
click at [1091, 212] on input "number" at bounding box center [1120, 231] width 59 height 39
type input "200"
click at [373, 318] on button "Run Scenarios" at bounding box center [312, 337] width 121 height 39
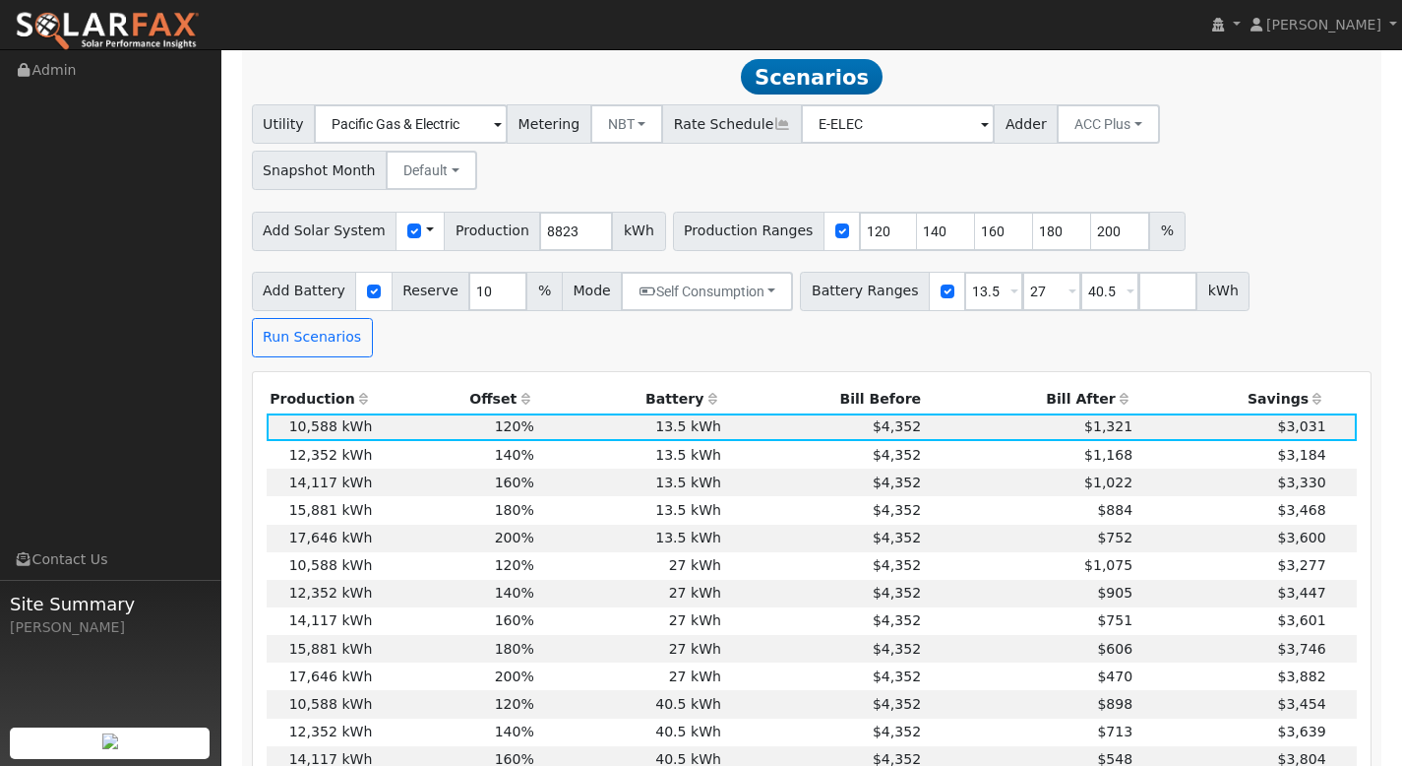
click at [1085, 386] on th "Bill After" at bounding box center [1031, 400] width 212 height 28
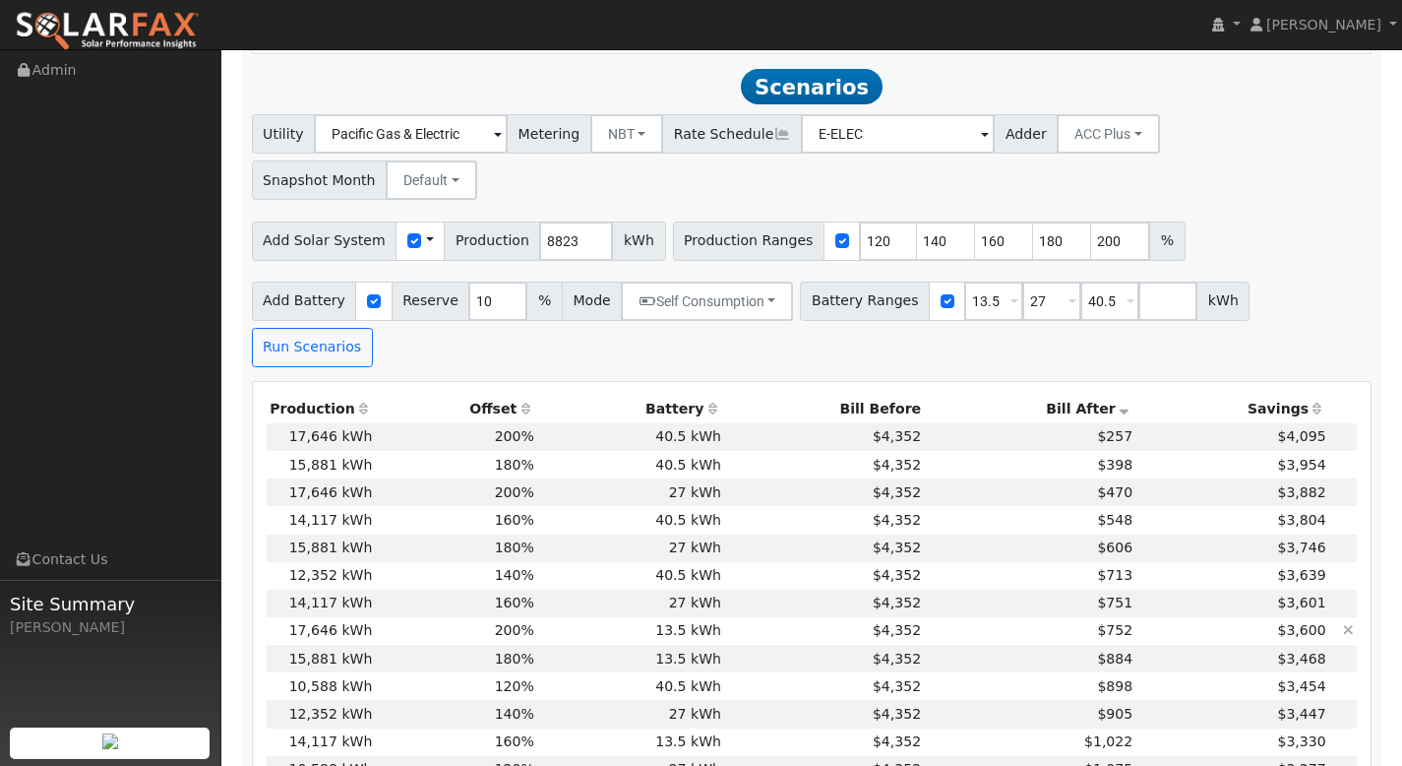
scroll to position [1654, 0]
click at [866, 220] on input "120" at bounding box center [888, 239] width 59 height 39
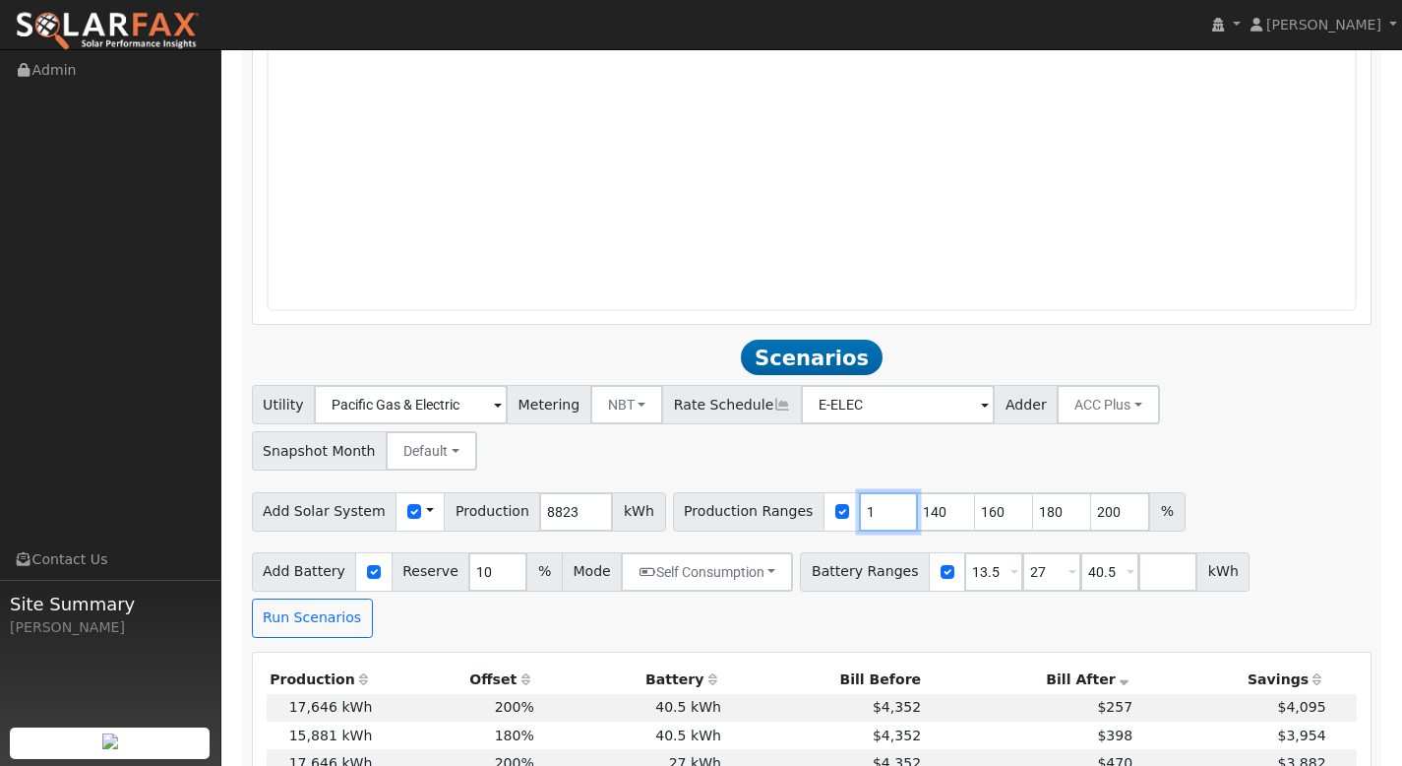
scroll to position [1390, 0]
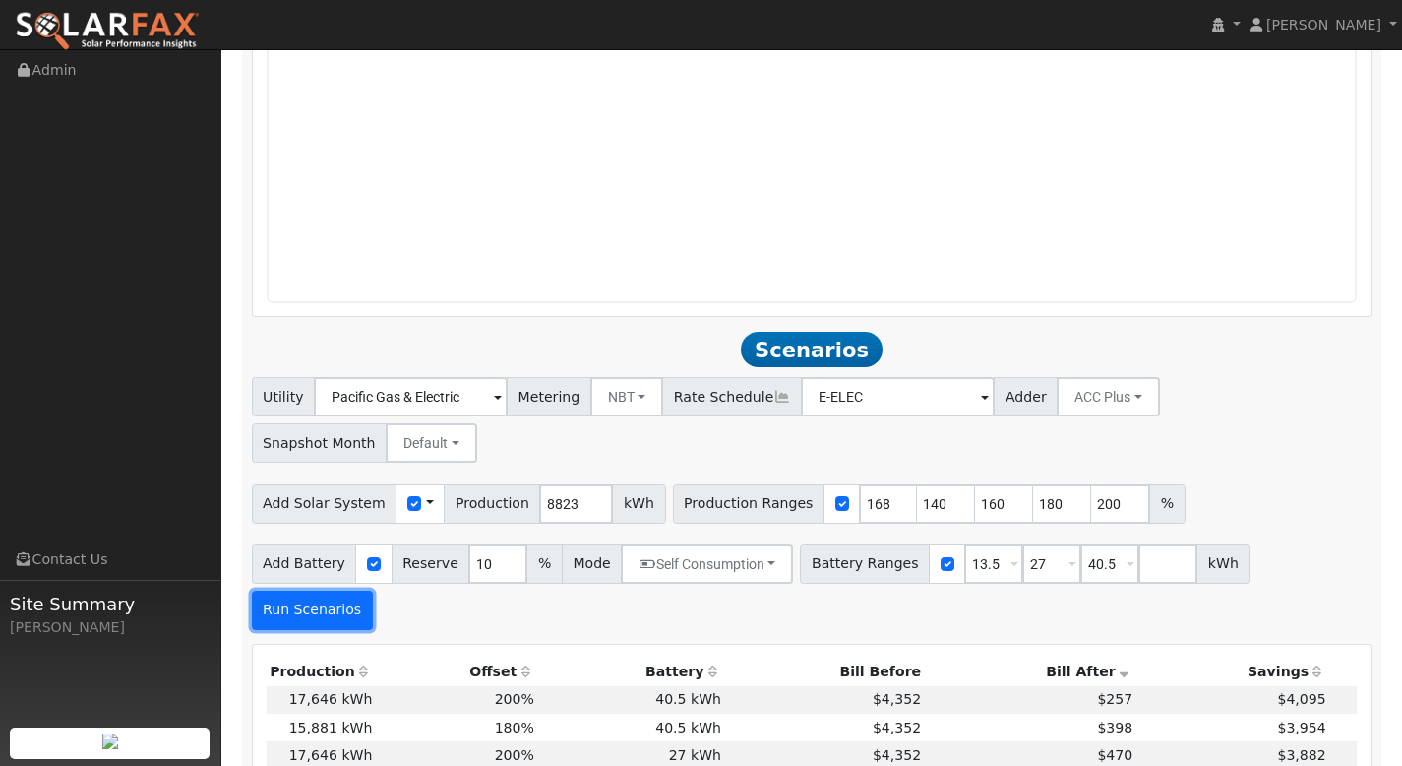
type input "140"
type input "160"
type input "168"
click at [373, 590] on button "Run Scenarios" at bounding box center [312, 609] width 121 height 39
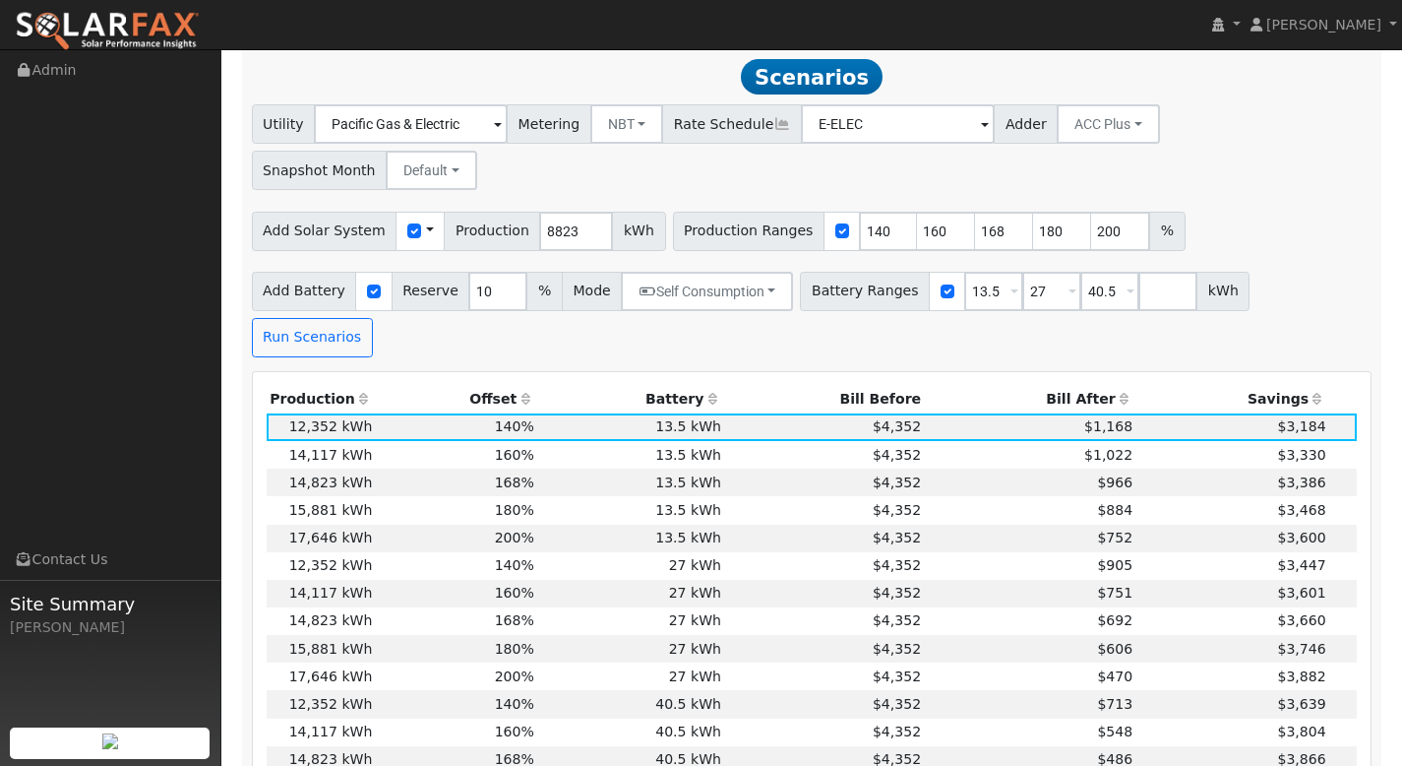
scroll to position [1663, 0]
click at [1080, 386] on th "Bill After" at bounding box center [1031, 400] width 212 height 28
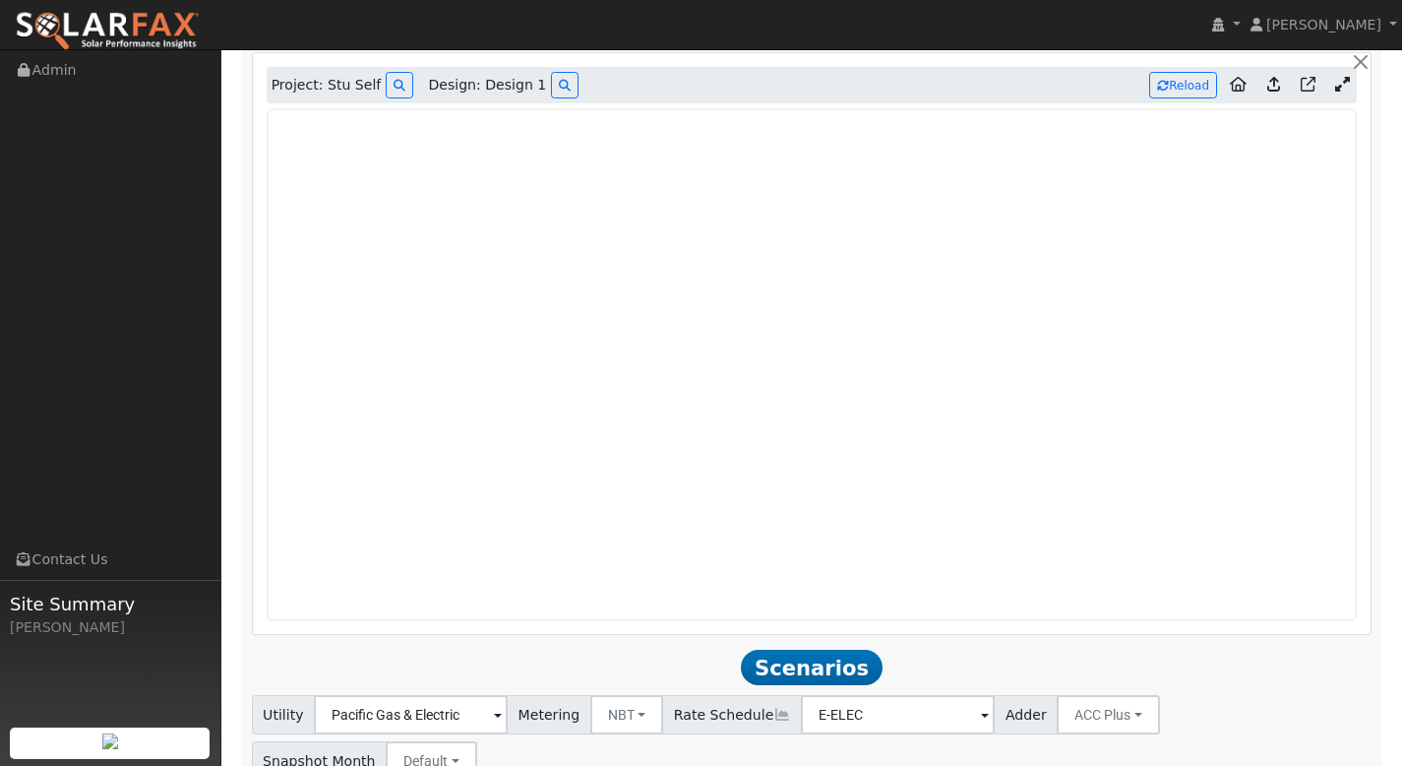
scroll to position [1073, 0]
click at [1172, 82] on button "Reload" at bounding box center [1183, 85] width 68 height 27
type input "100"
type input "0"
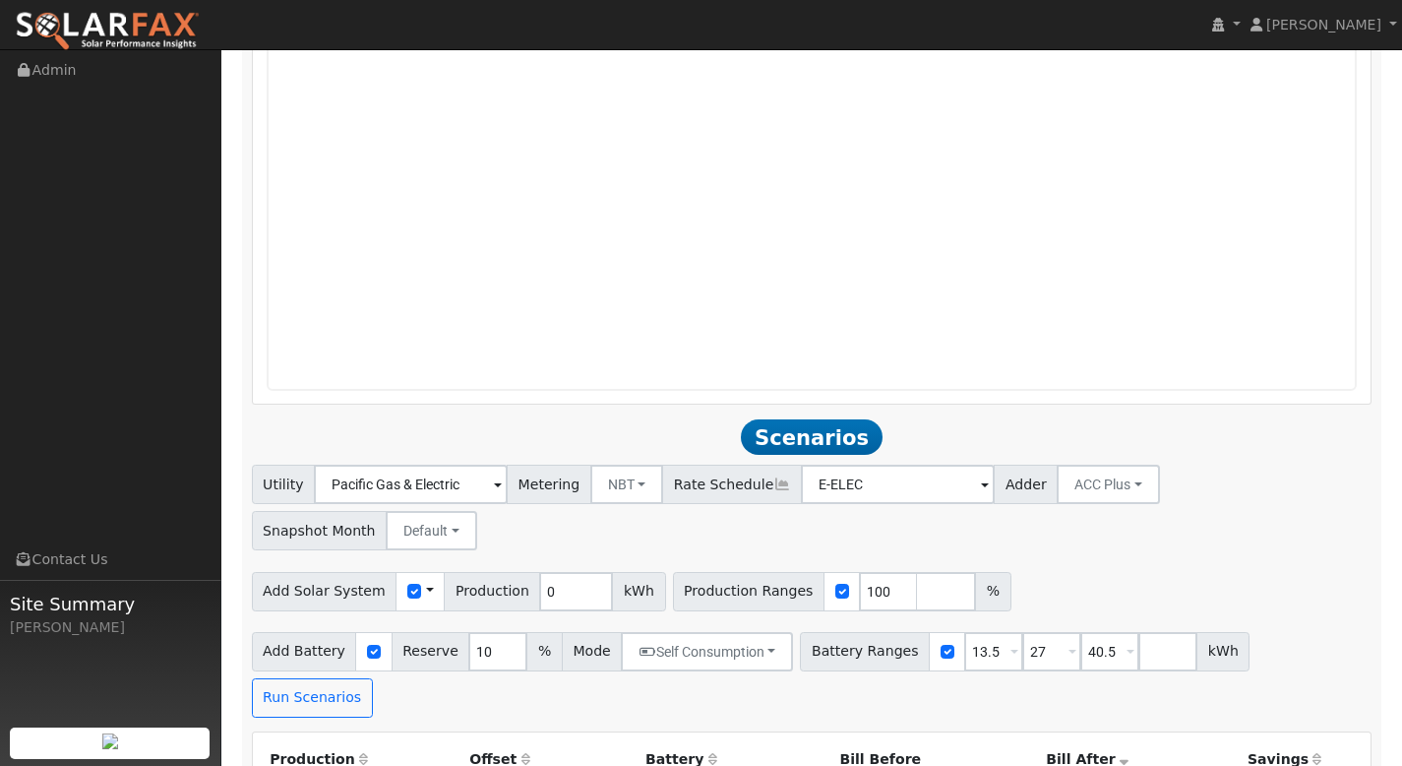
scroll to position [1296, 0]
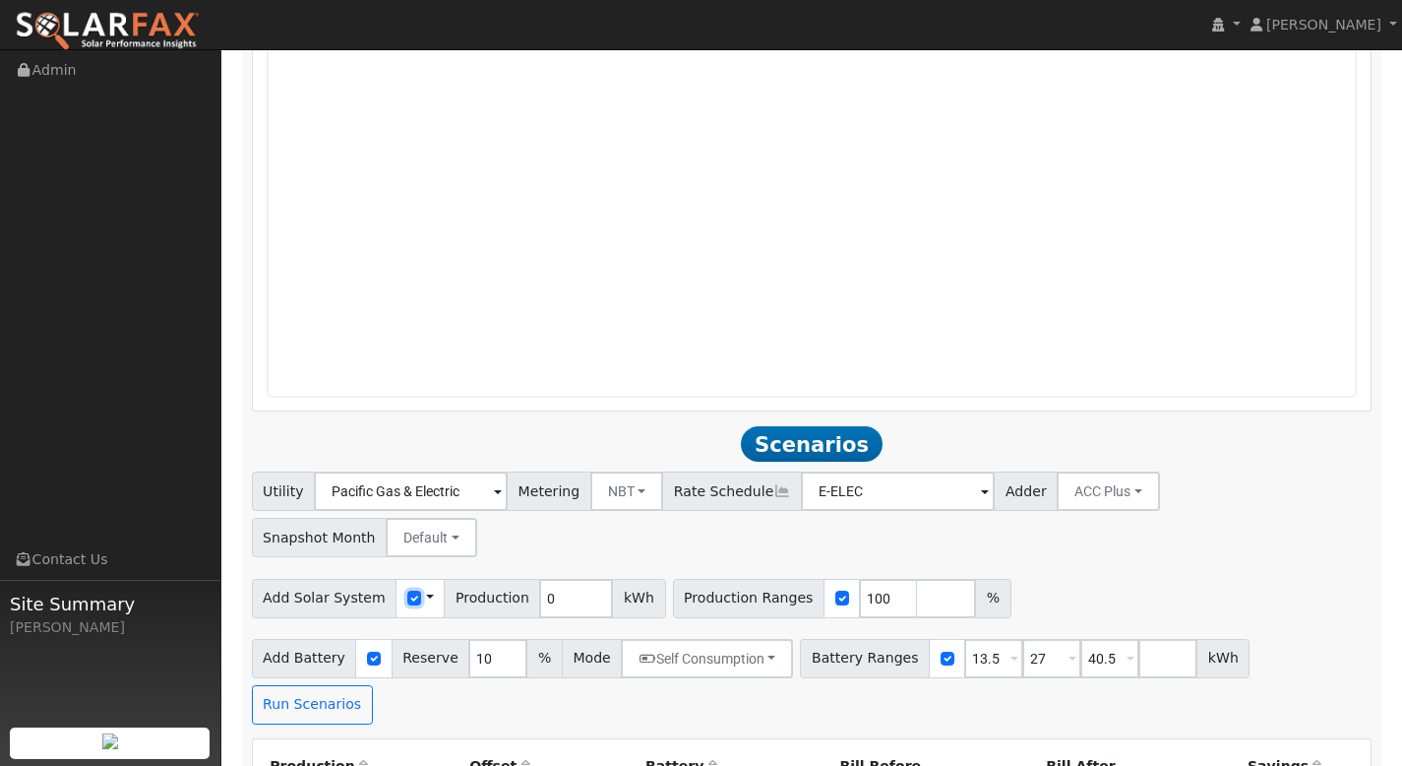
click at [407, 590] on input "checkbox" at bounding box center [414, 597] width 14 height 14
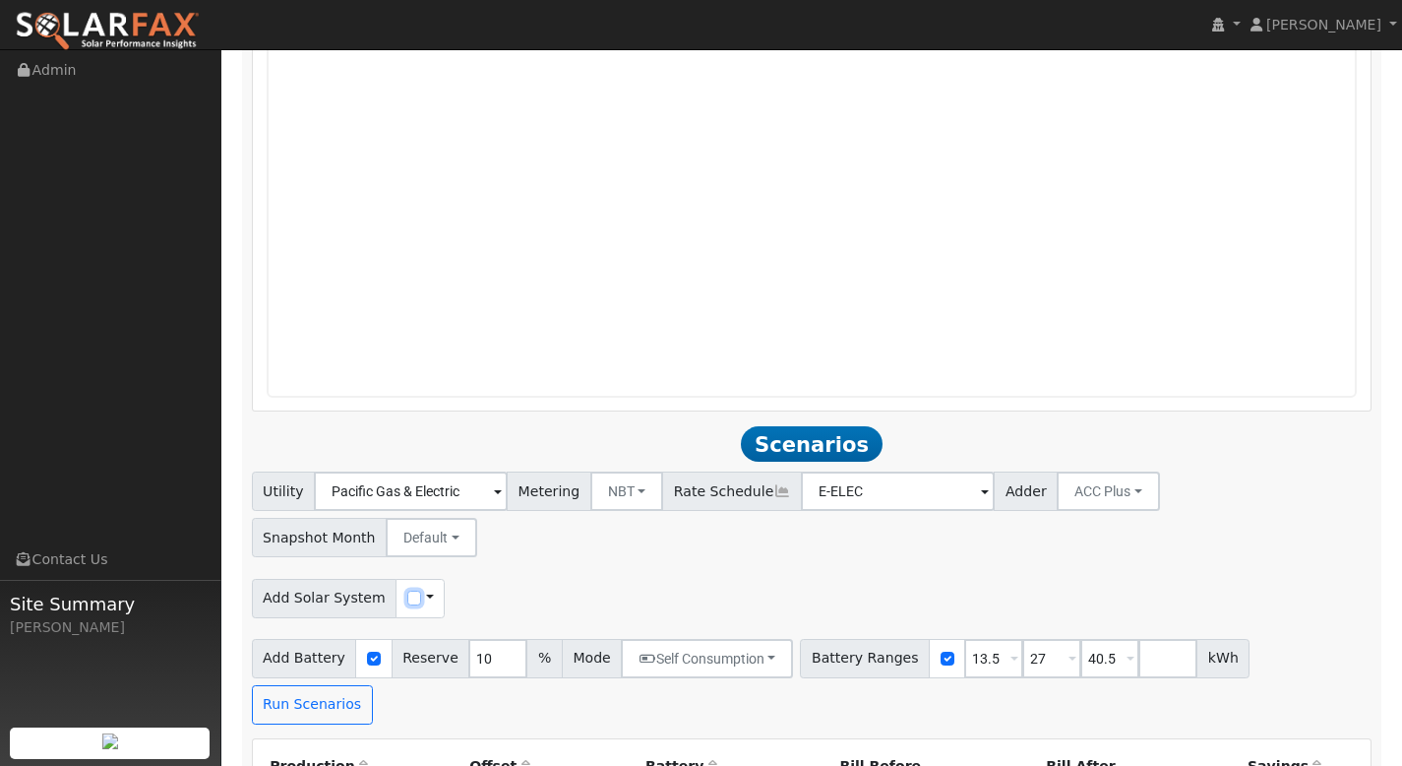
click at [407, 590] on input "checkbox" at bounding box center [414, 597] width 14 height 14
checkbox input "true"
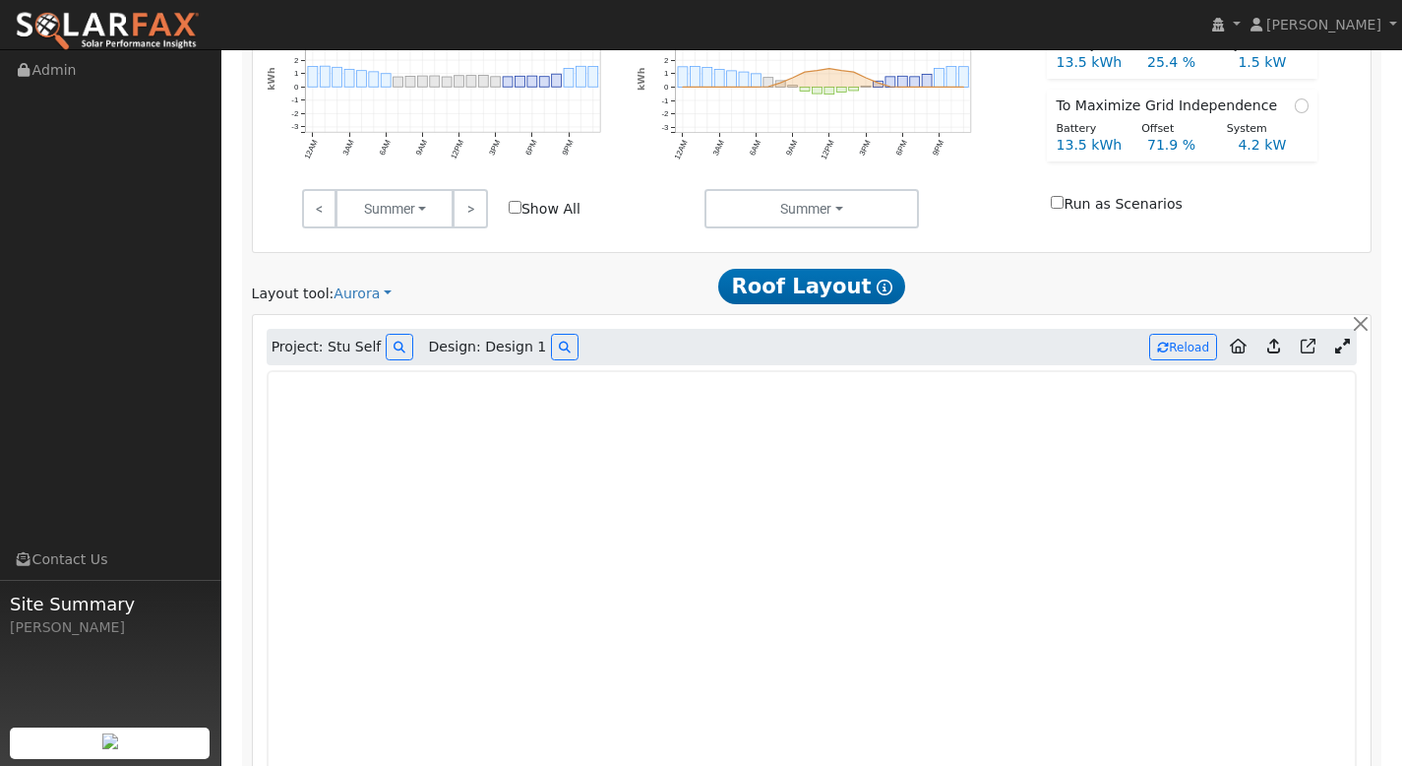
scroll to position [807, 0]
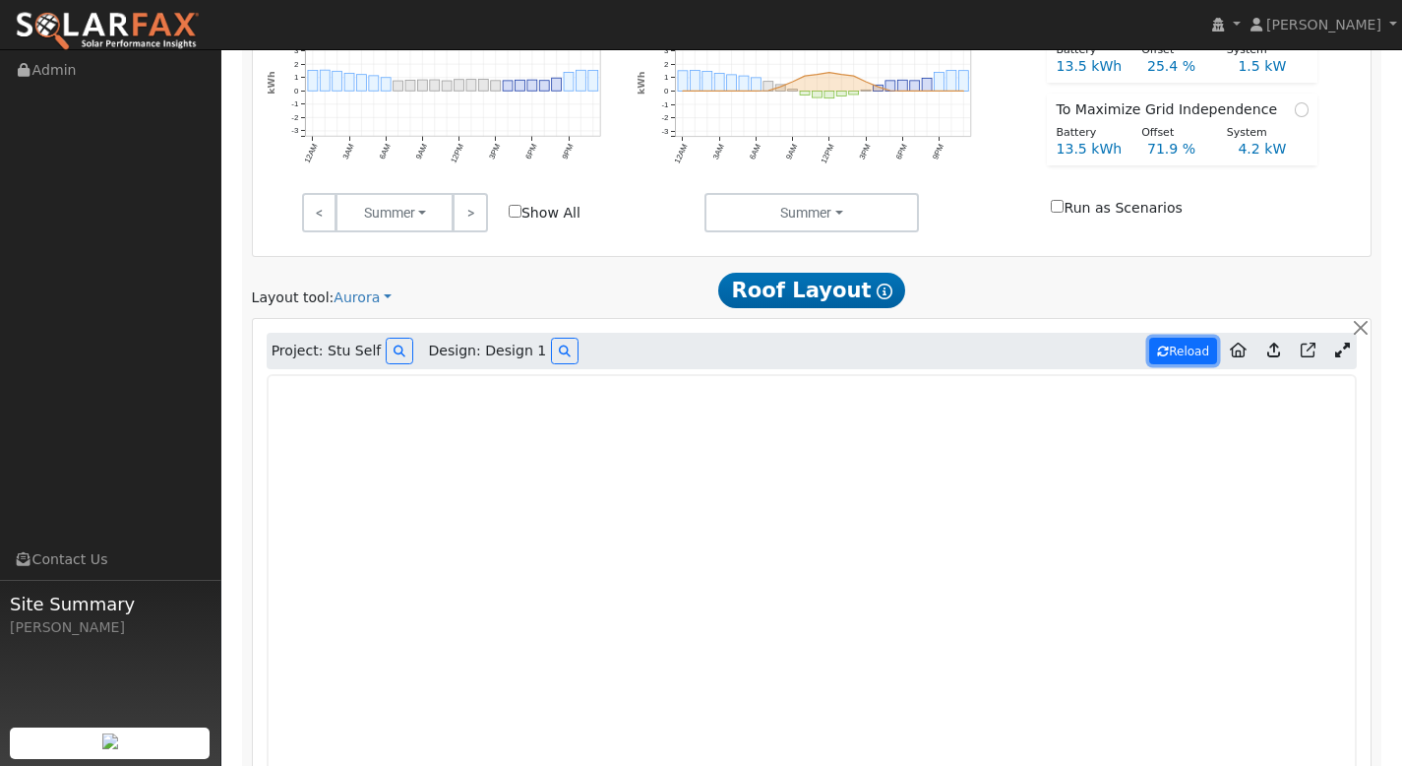
click at [1182, 348] on button "Reload" at bounding box center [1183, 351] width 68 height 27
type input "0"
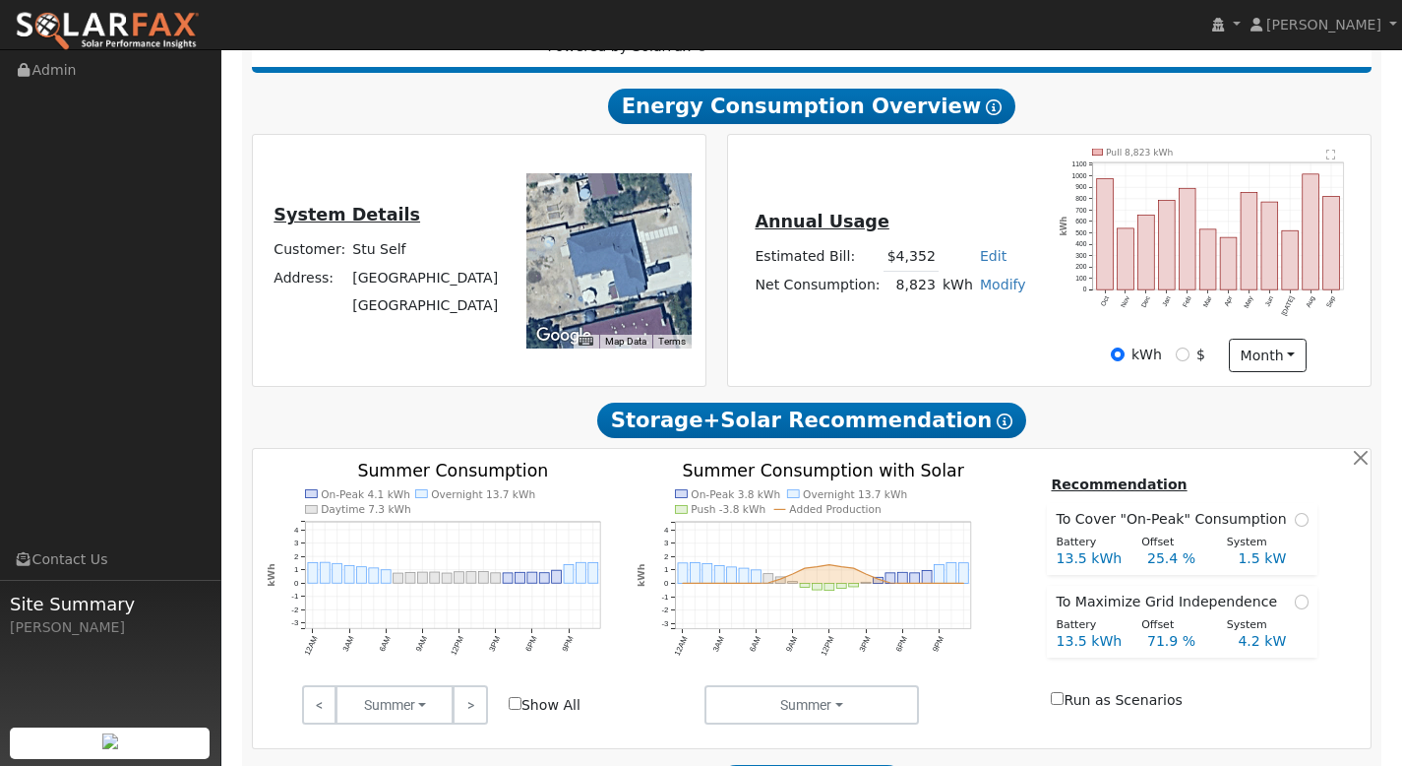
scroll to position [311, 0]
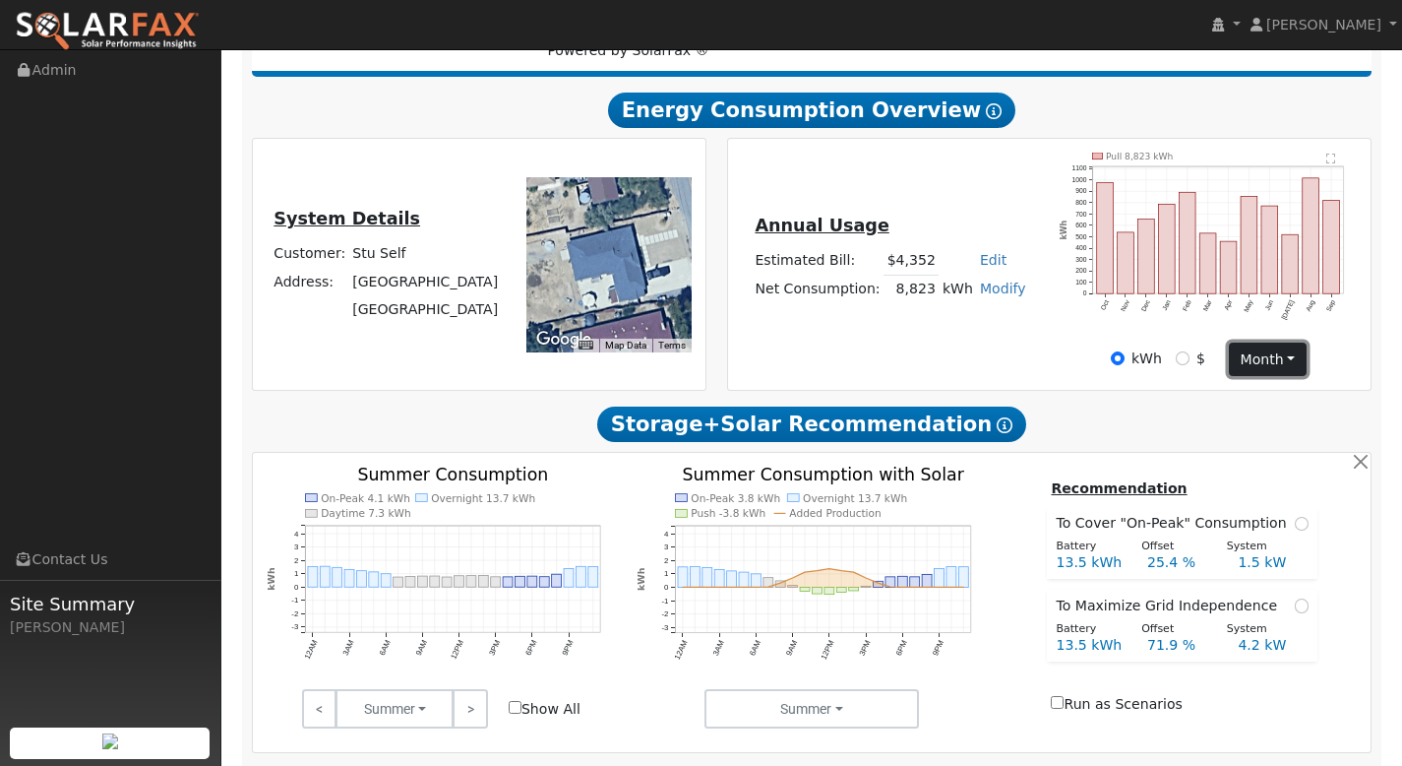
click at [1267, 359] on button "month" at bounding box center [1268, 358] width 78 height 33
click at [1278, 400] on link "Day" at bounding box center [1298, 400] width 137 height 28
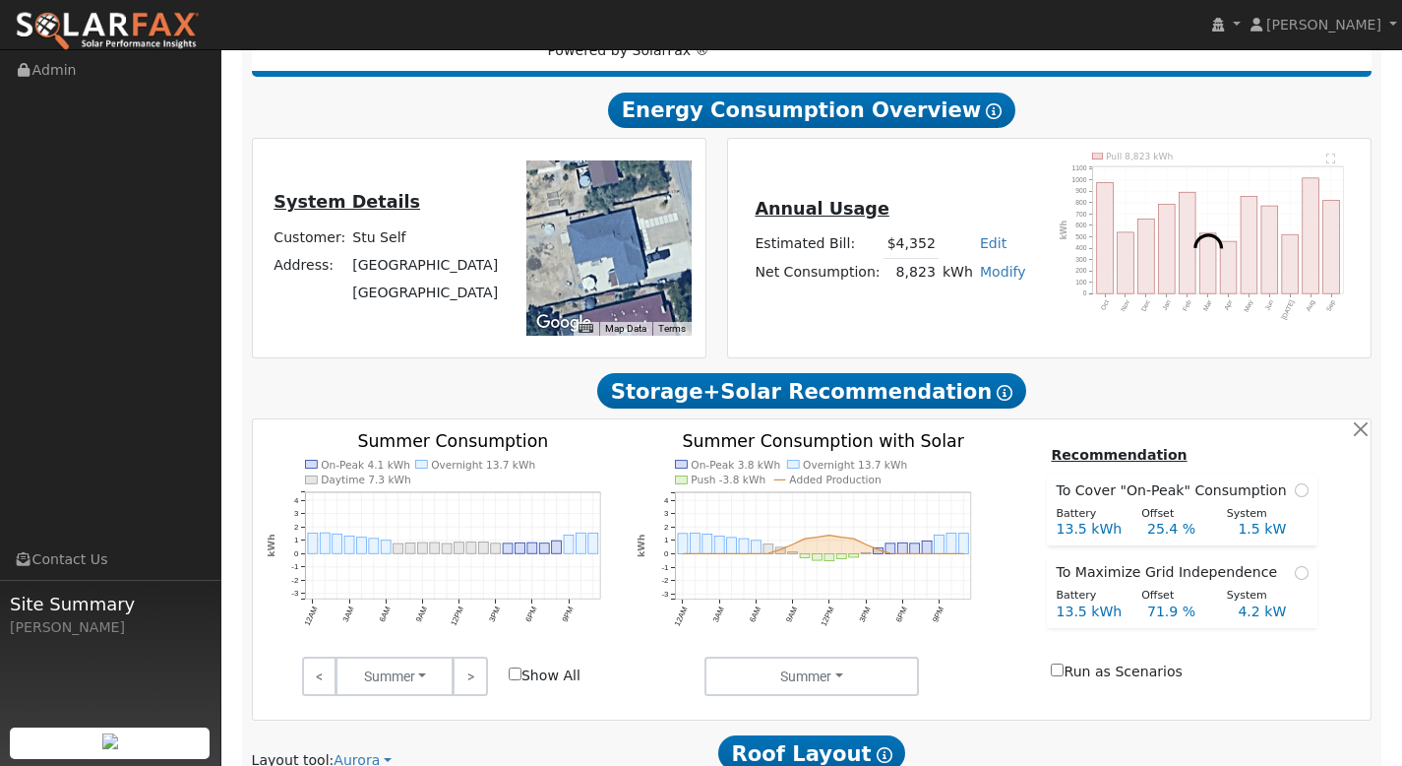
click at [1328, 162] on div at bounding box center [1209, 248] width 318 height 190
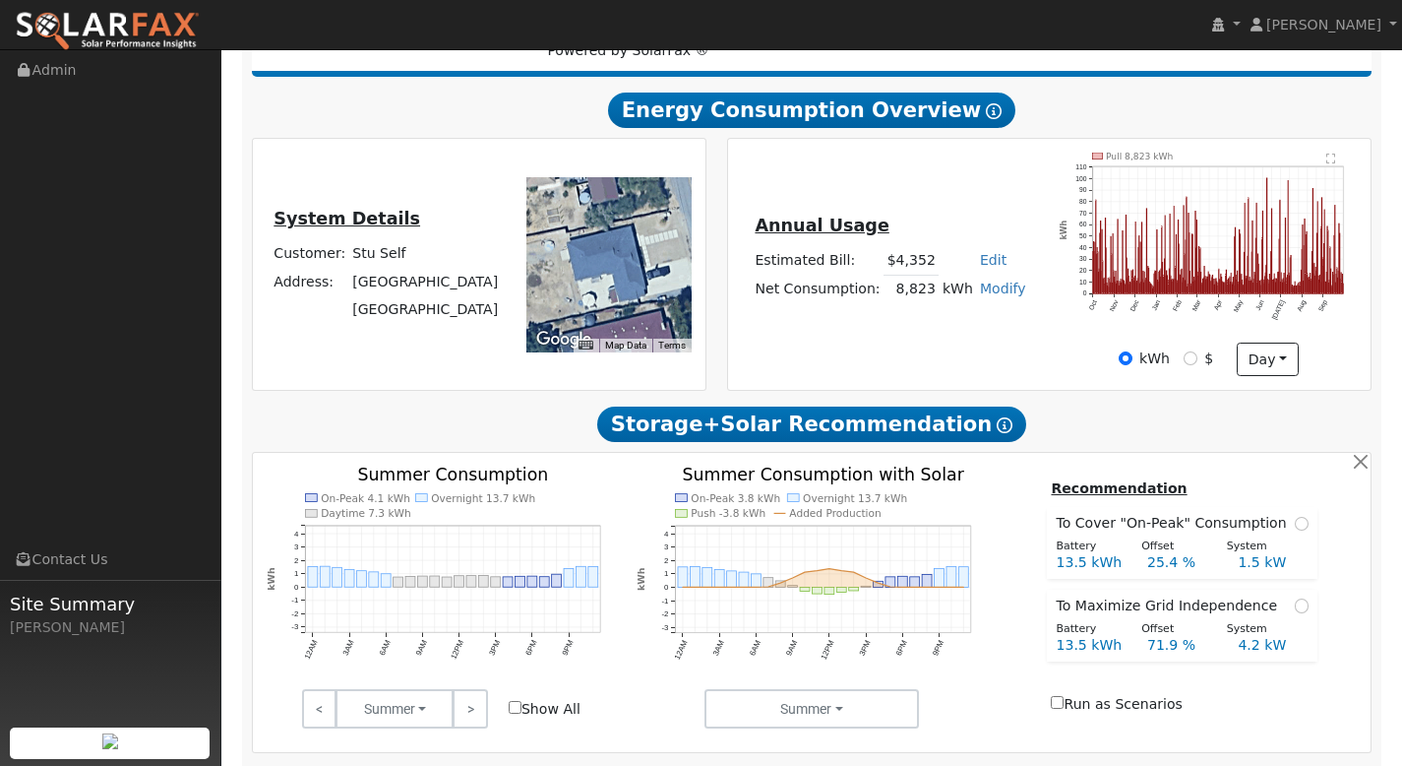
click at [1329, 156] on text "" at bounding box center [1331, 158] width 9 height 11
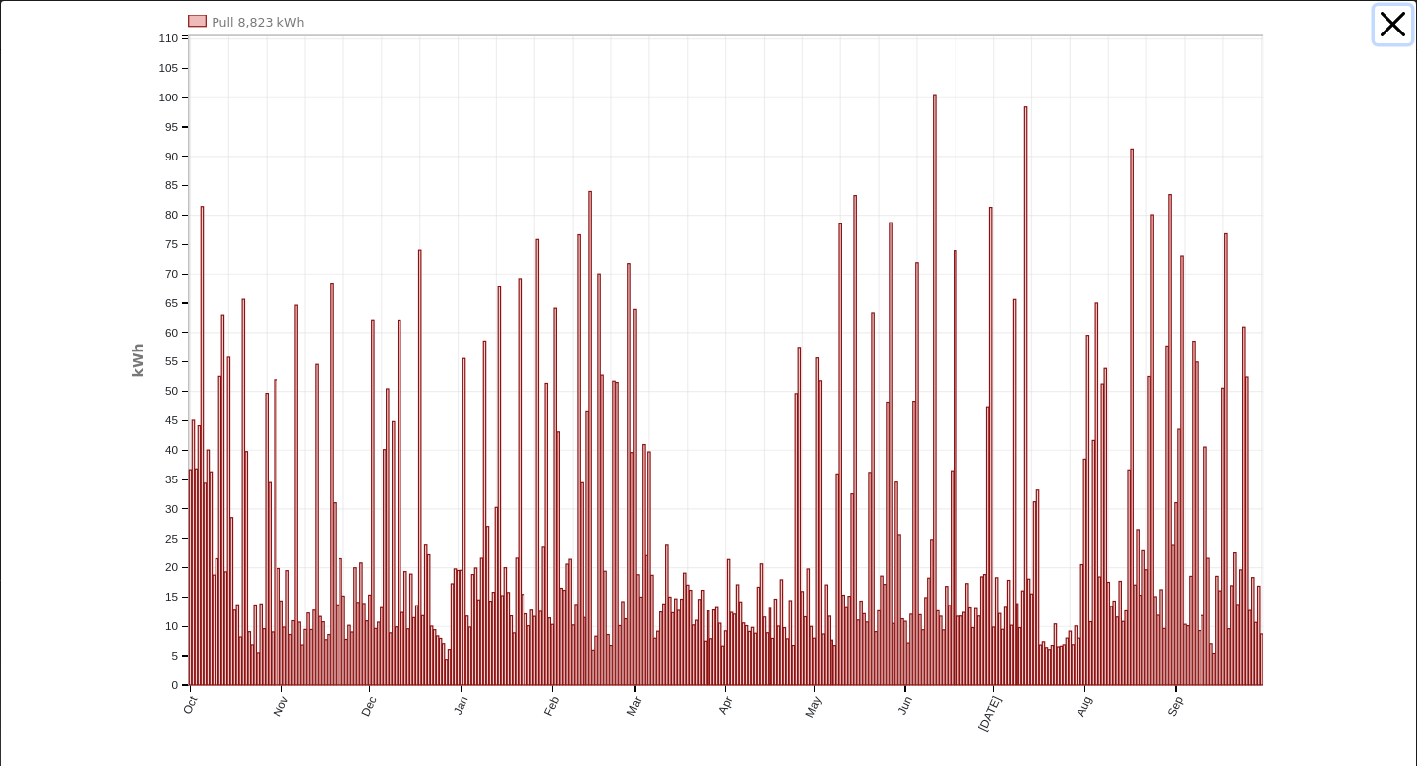
click at [1383, 23] on button "button" at bounding box center [1393, 24] width 37 height 37
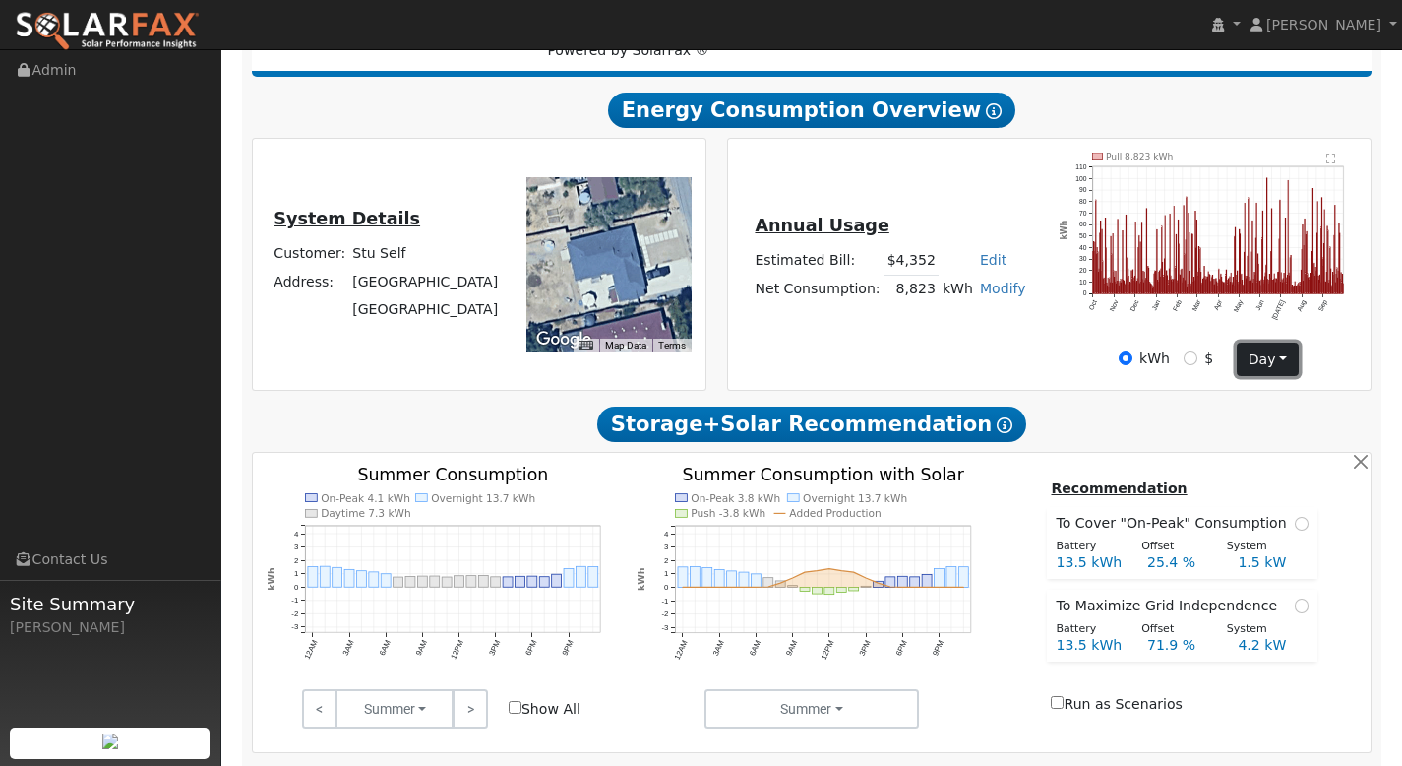
click at [1255, 365] on button "day" at bounding box center [1267, 358] width 61 height 33
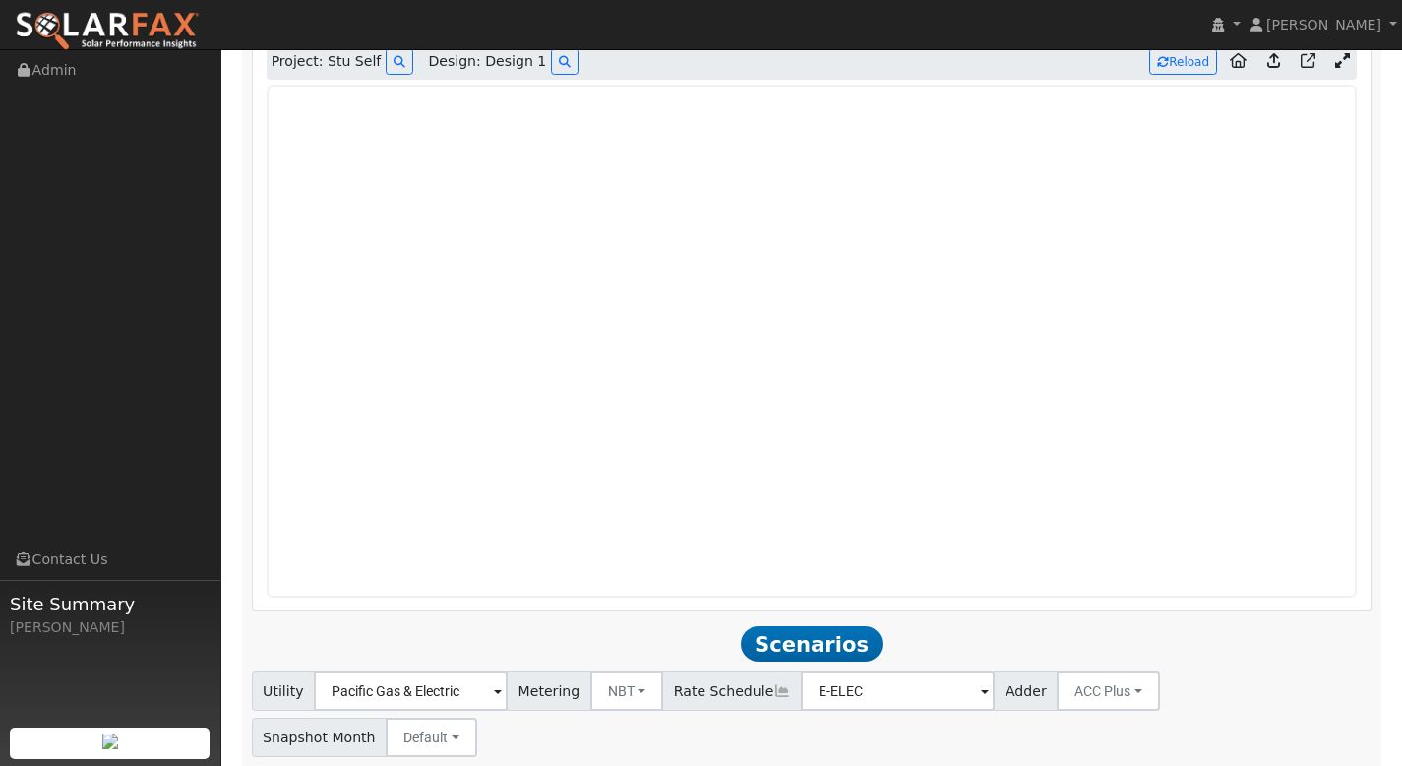
scroll to position [1089, 0]
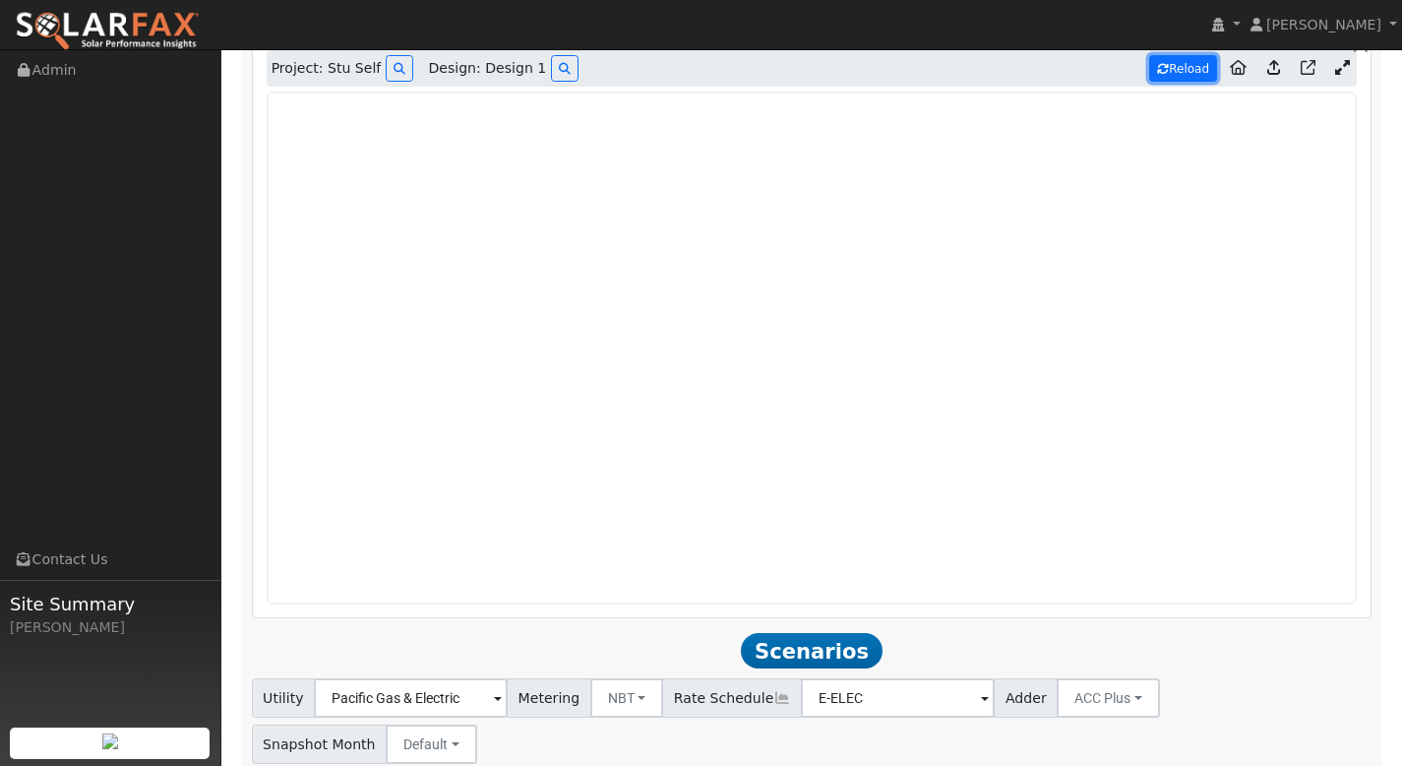
click at [1189, 68] on button "Reload" at bounding box center [1183, 68] width 68 height 27
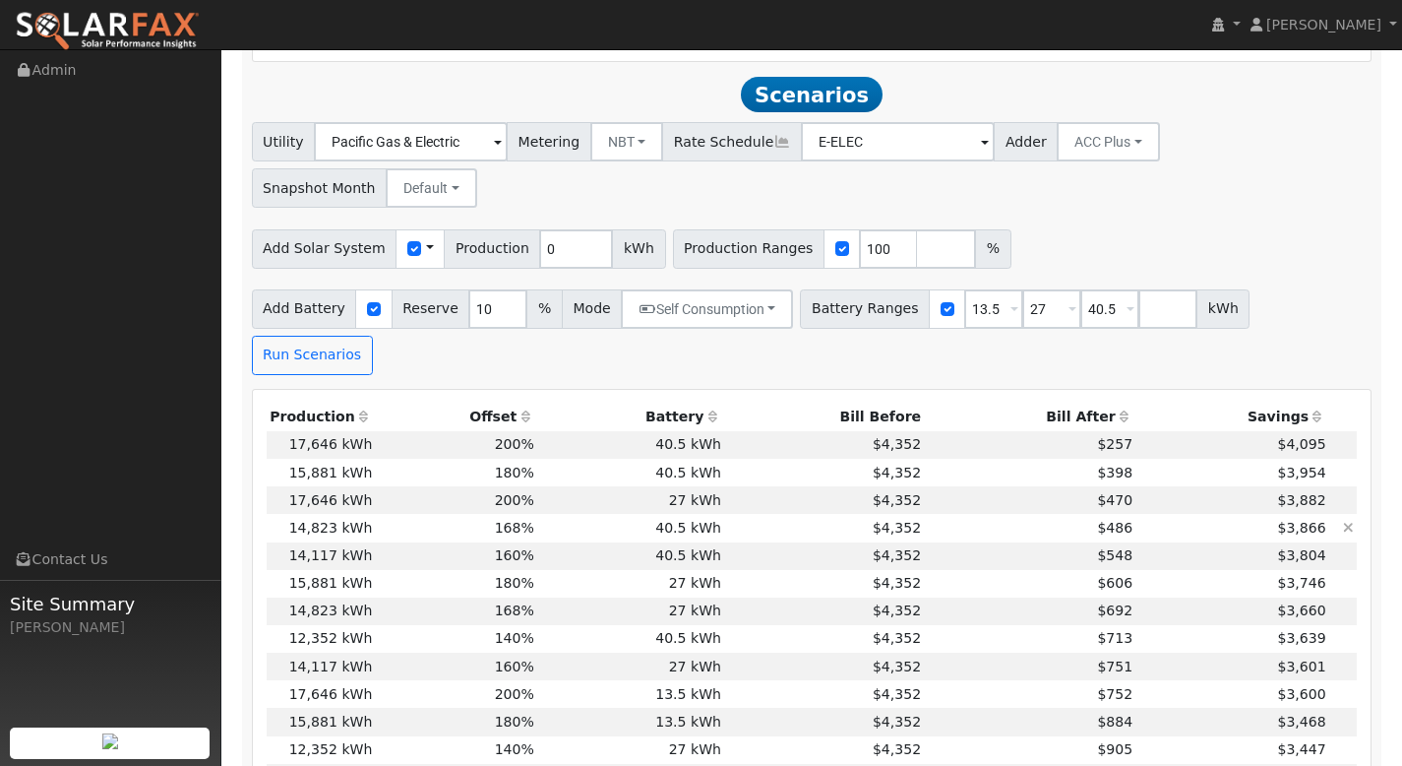
scroll to position [1646, 0]
